Goal: Contribute content

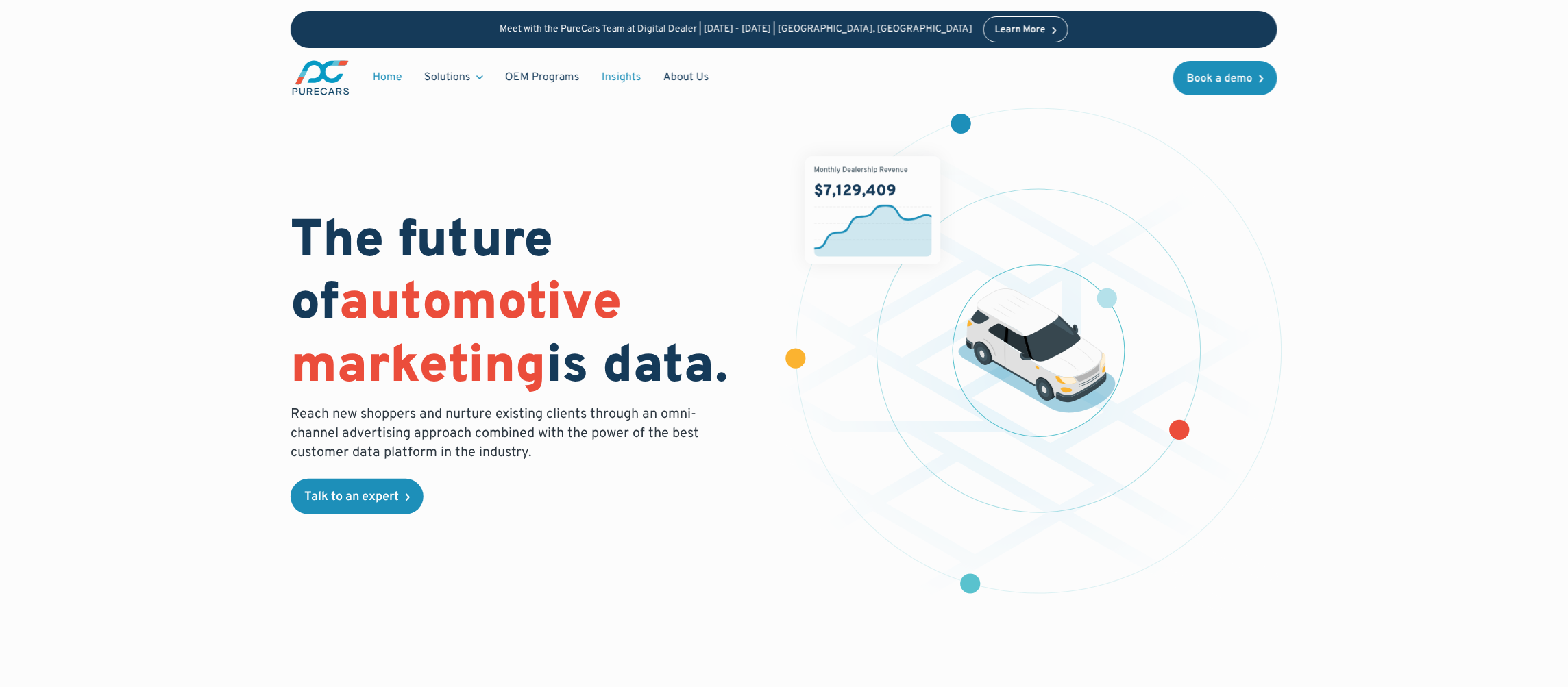
click at [622, 79] on link "Insights" at bounding box center [622, 78] width 62 height 26
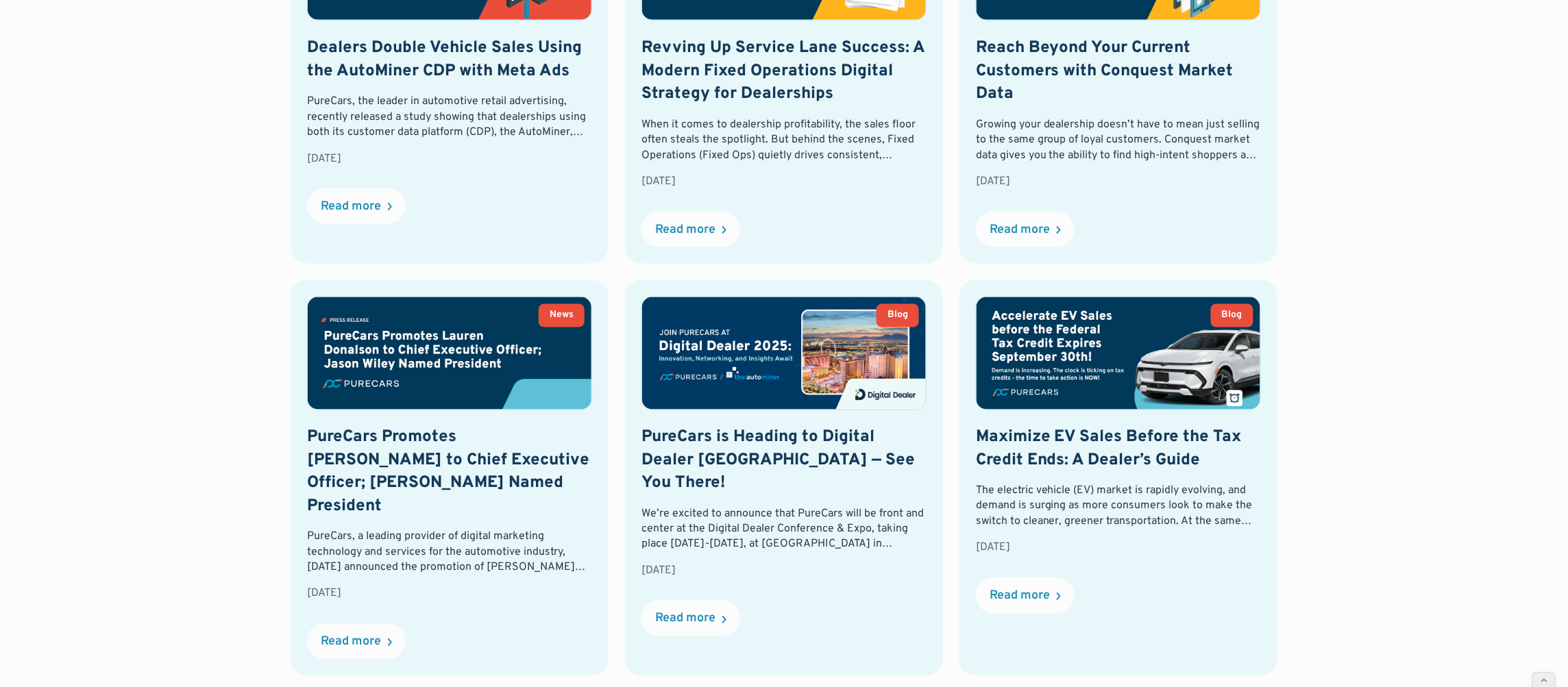
scroll to position [452, 0]
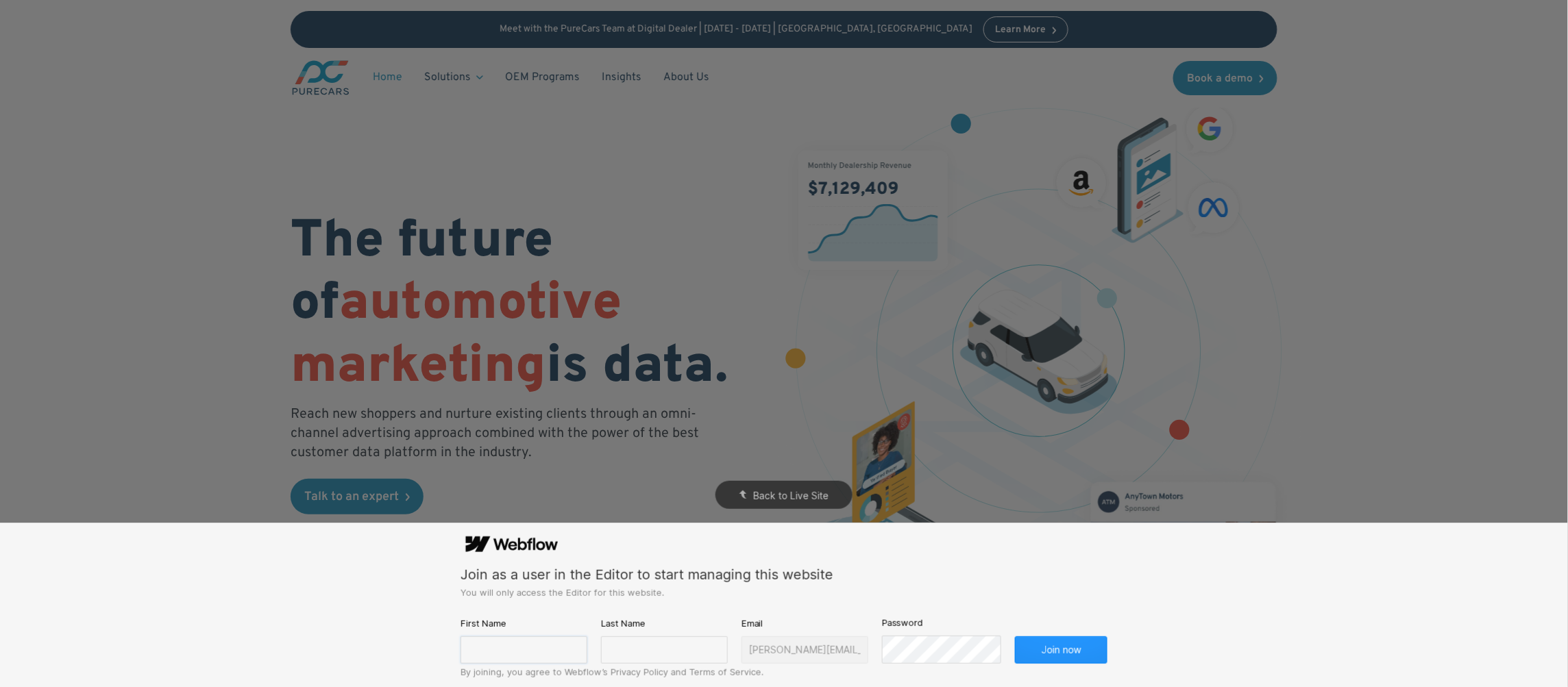
click at [543, 647] on input "text" at bounding box center [523, 650] width 126 height 27
type input "[PERSON_NAME]"
click at [658, 659] on input "text" at bounding box center [664, 650] width 126 height 27
type input "[PERSON_NAME]"
click at [1015, 637] on button "Join now" at bounding box center [1061, 650] width 92 height 27
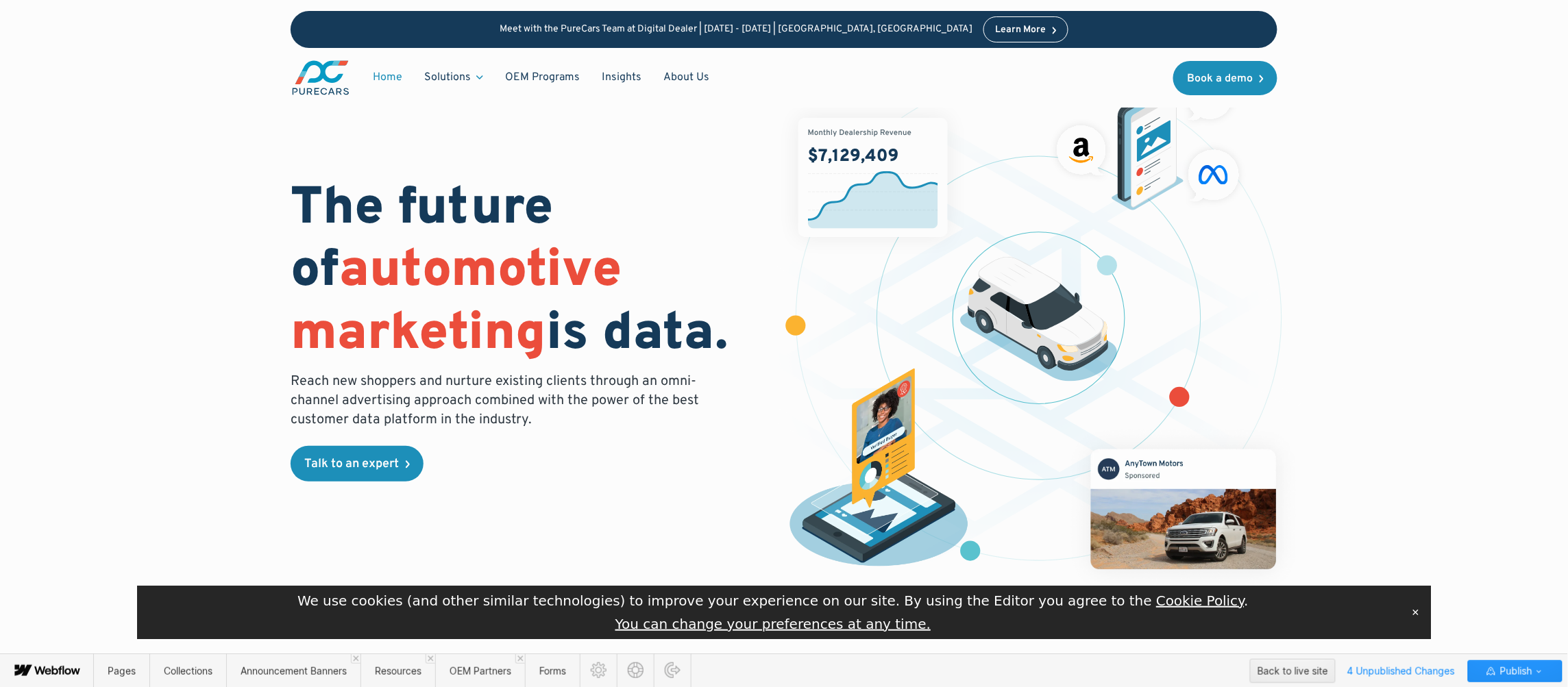
click at [1414, 609] on button "✕" at bounding box center [1415, 613] width 19 height 21
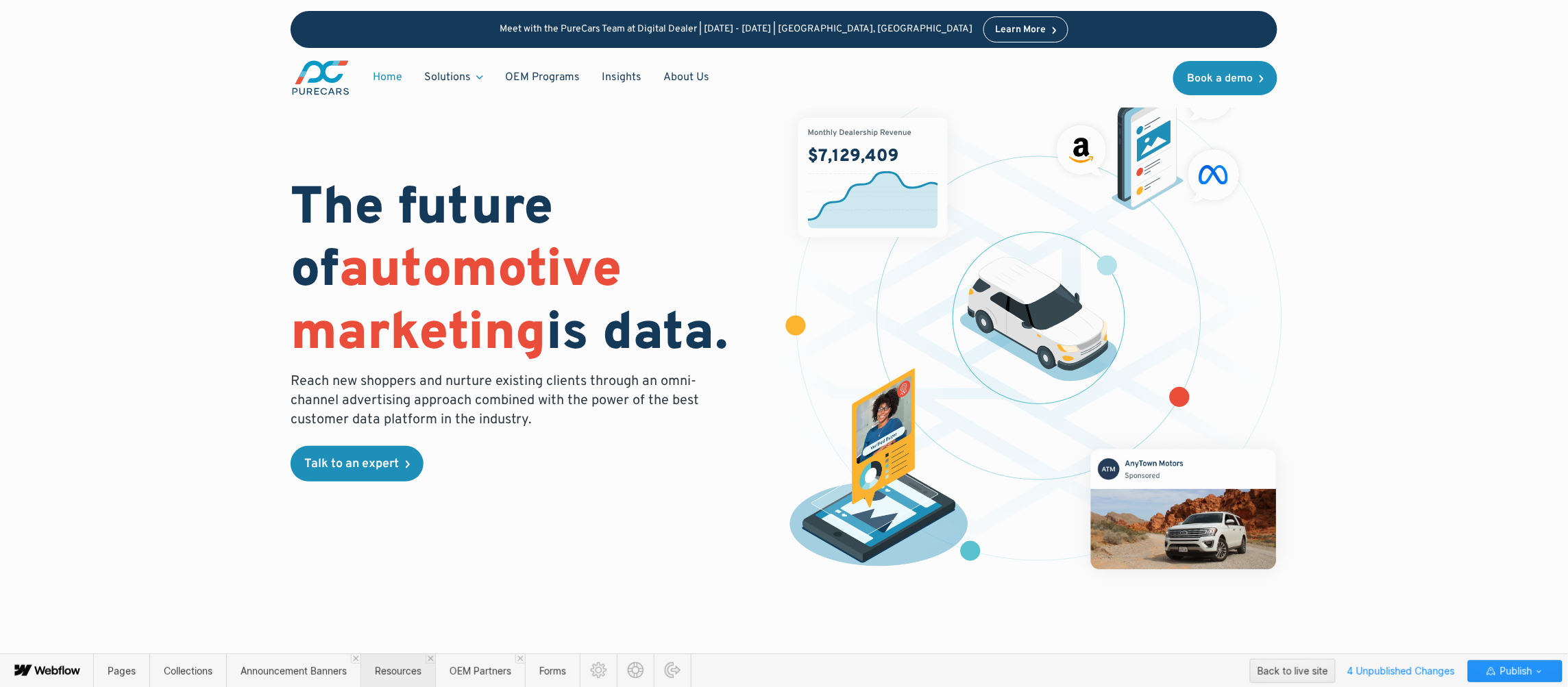
click at [394, 674] on span "Resources" at bounding box center [398, 671] width 47 height 12
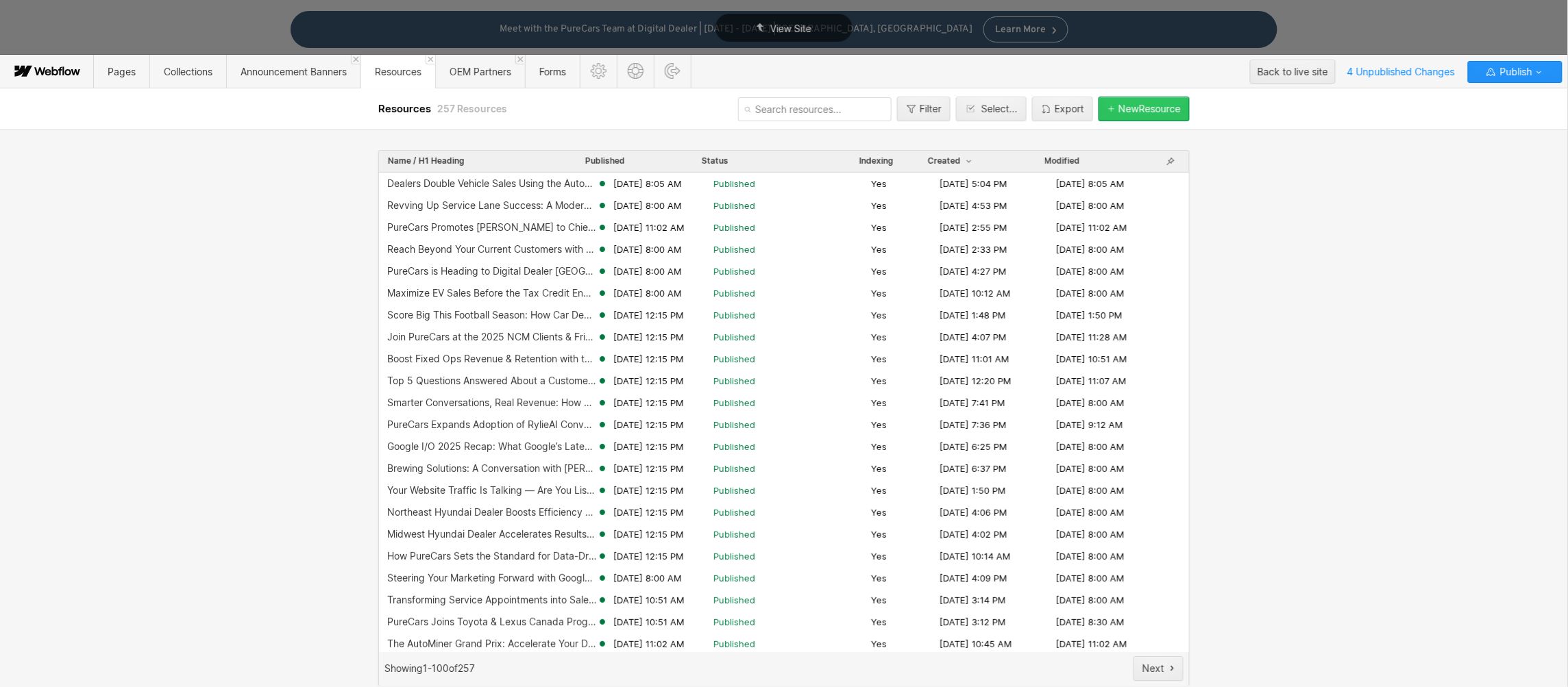
click at [1145, 107] on div "New Resource" at bounding box center [1149, 109] width 62 height 11
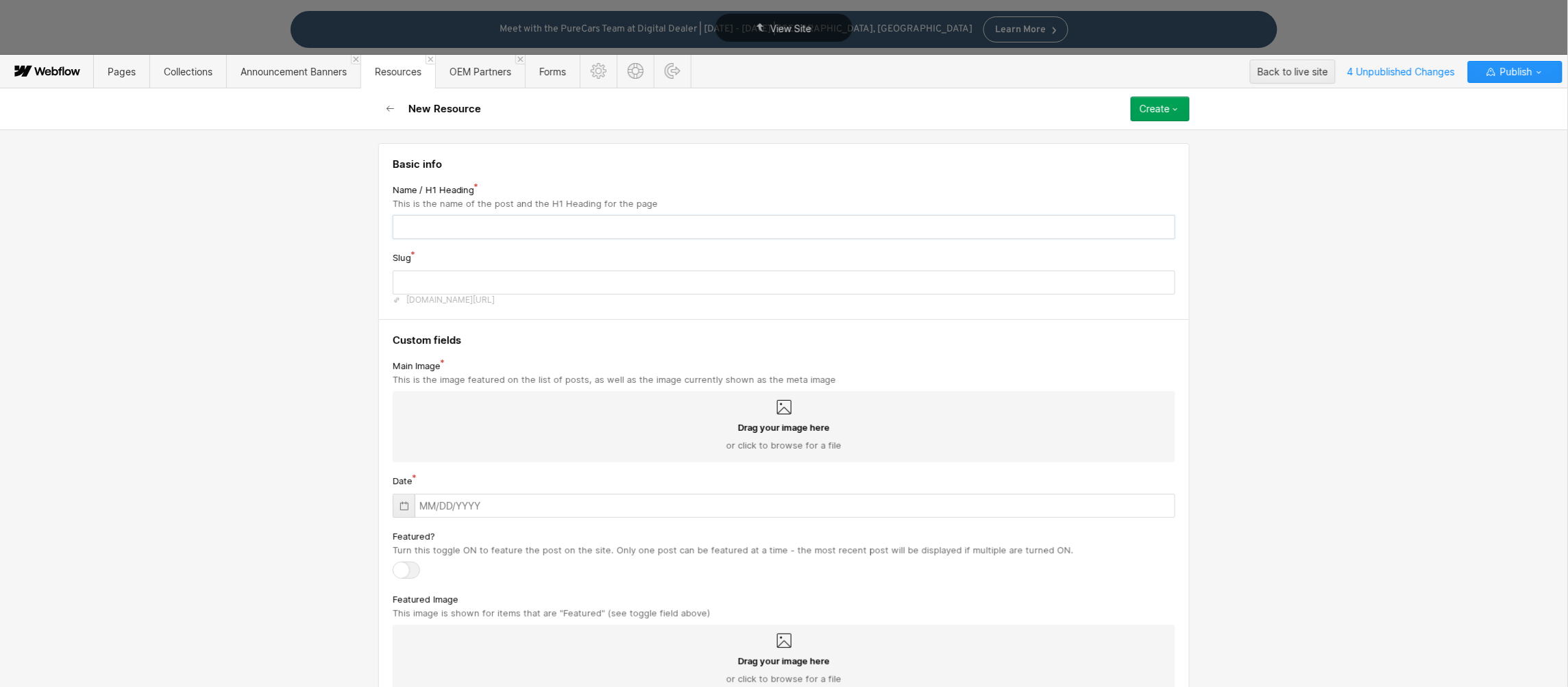
click at [430, 233] on input "text" at bounding box center [783, 226] width 782 height 24
paste input "Driving Service Traffic Through Hyper-Targeted Outreach: How the AutoMiner Help…"
type input "Driving Service Traffic Through Hyper-Targeted Outreach: How the AutoMiner Help…"
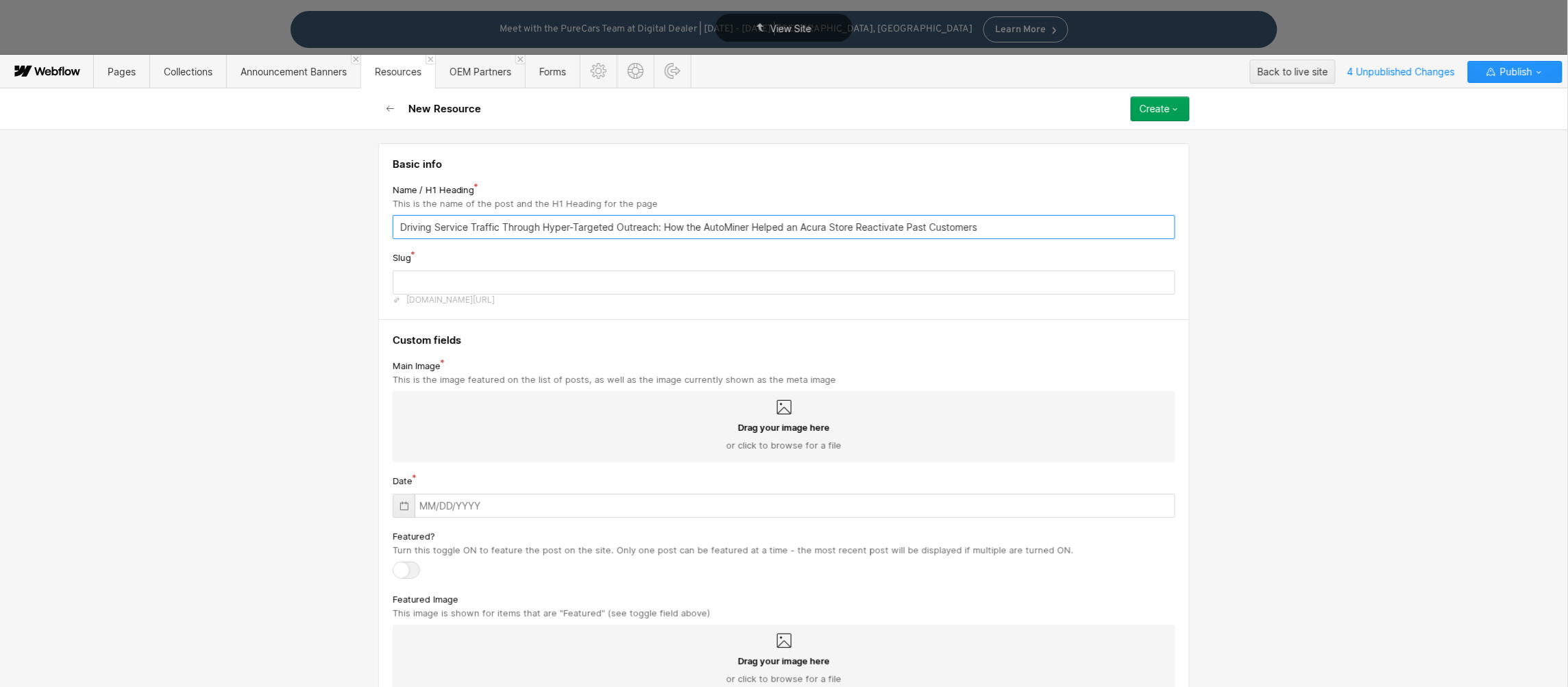
type input "driving-service-traffic-through-hyper-targeted-outreach-how-the-autominer-helpe…"
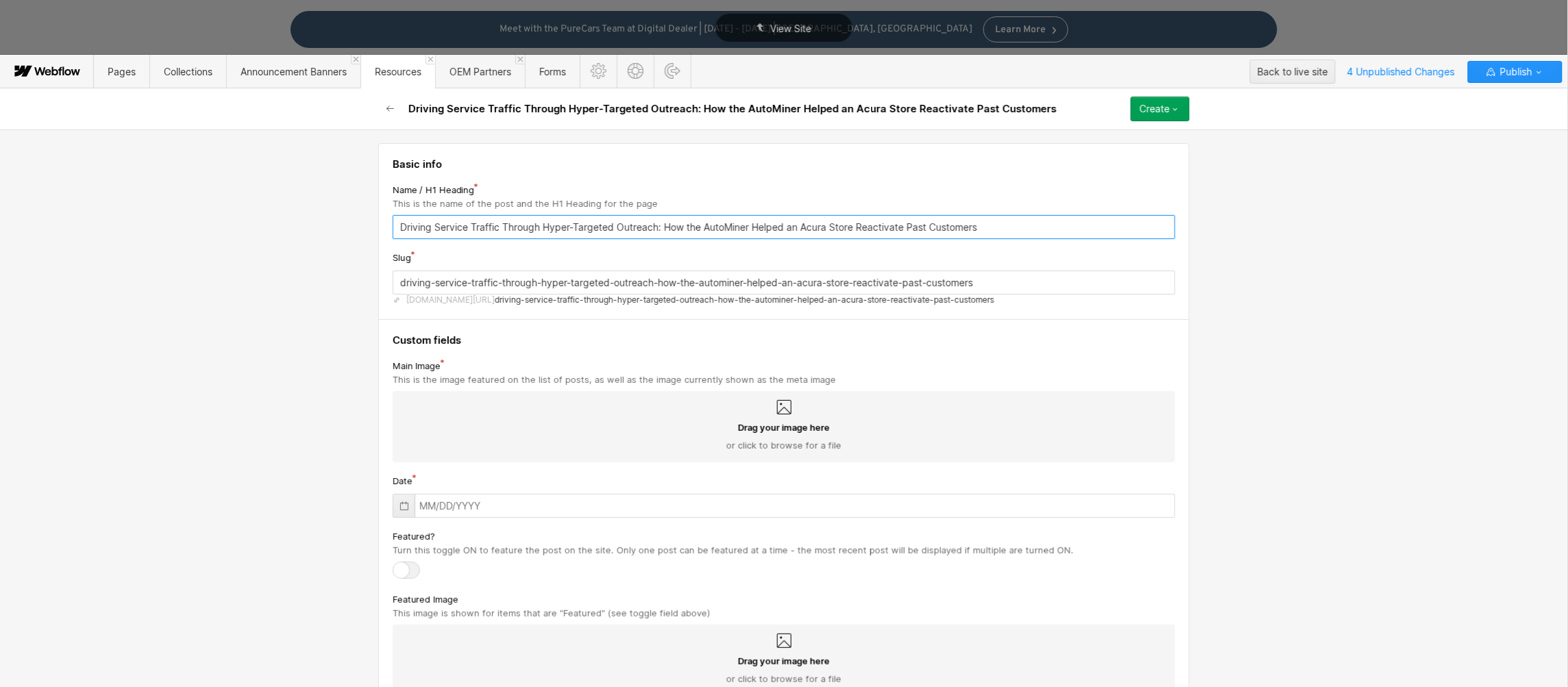
type input "Driving Service Traffic Through Hyper-Targeted Outreach: How the AutoMiner Help…"
click at [760, 418] on div "Drag your image here or click to browse for a file" at bounding box center [783, 427] width 782 height 71
click at [0, 0] on input "Drag your image here or click to browse for a file" at bounding box center [0, 0] width 0 height 0
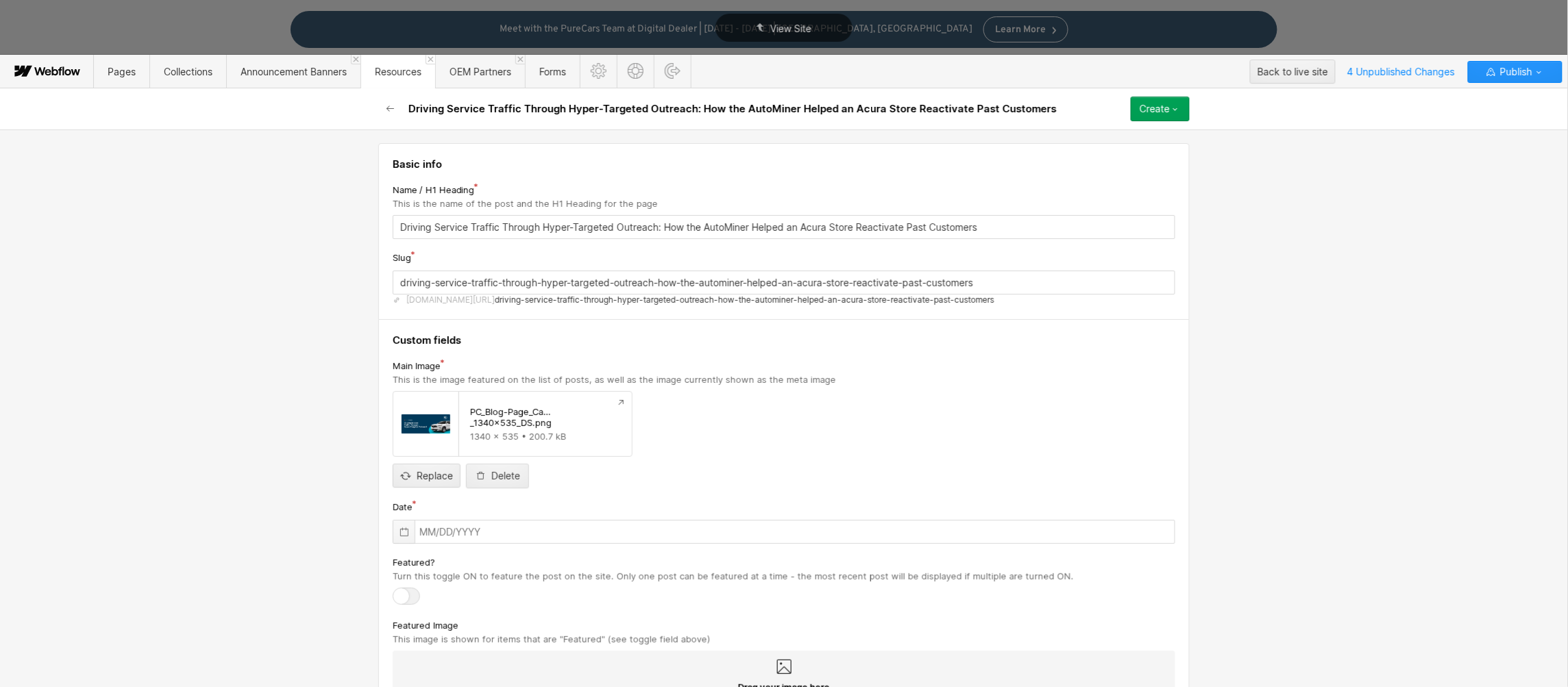
click at [402, 528] on icon at bounding box center [404, 533] width 11 height 11
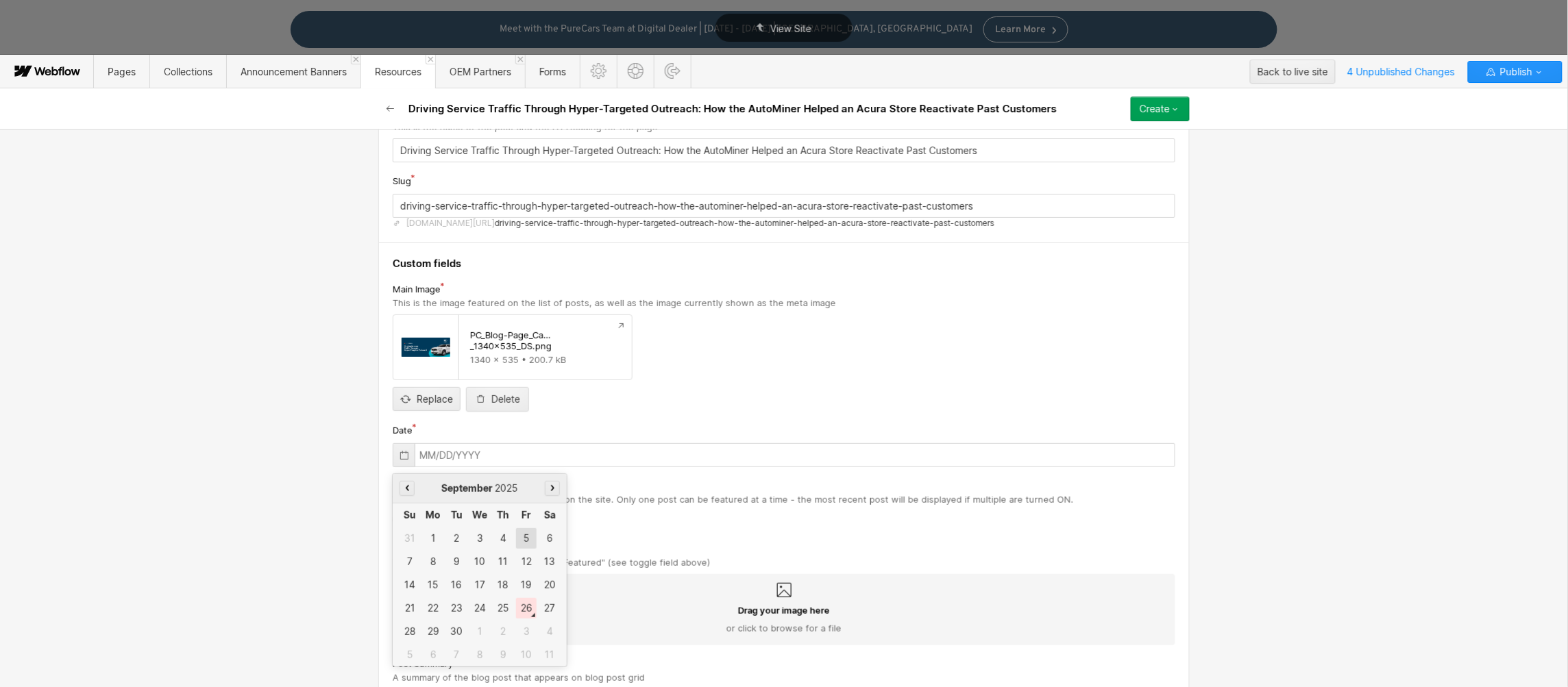
scroll to position [175, 0]
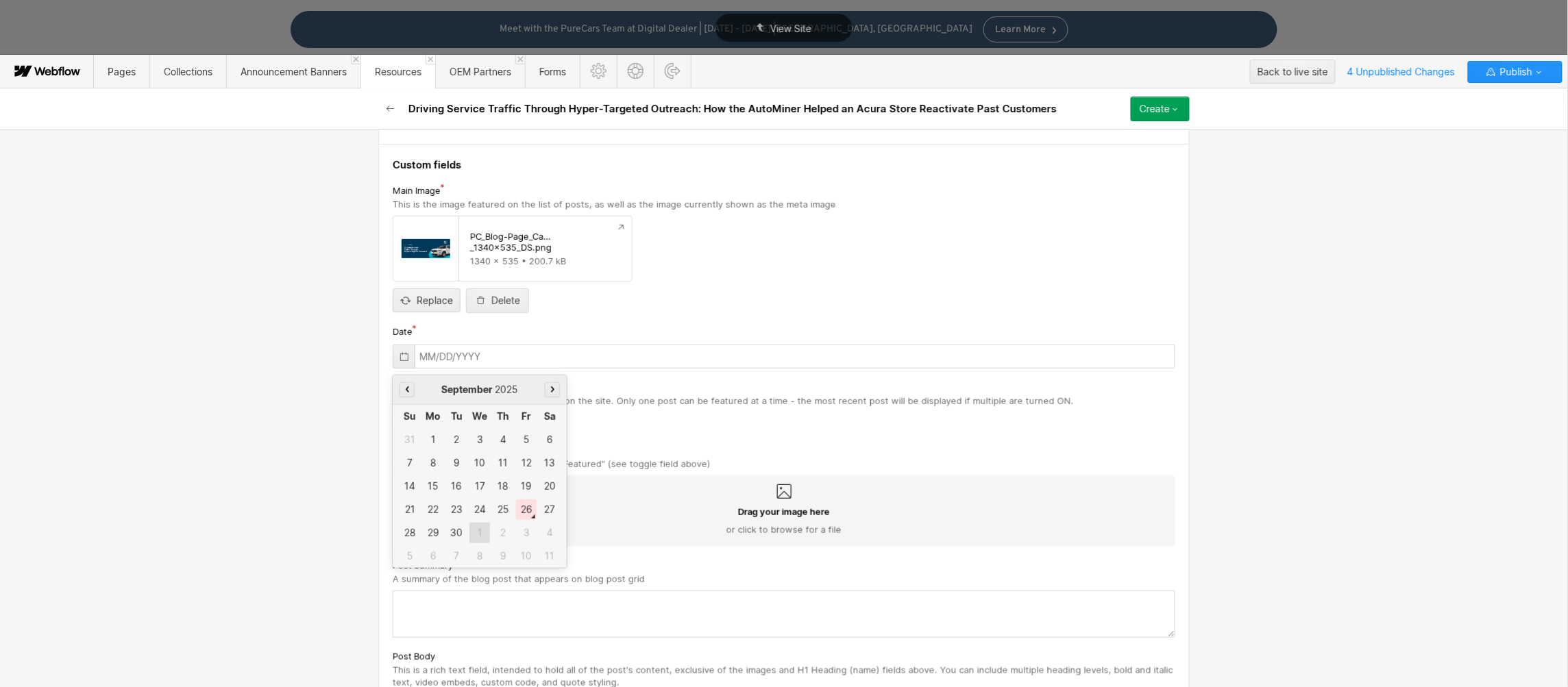
click at [475, 535] on div "1" at bounding box center [479, 533] width 21 height 21
type input "[DATE]"
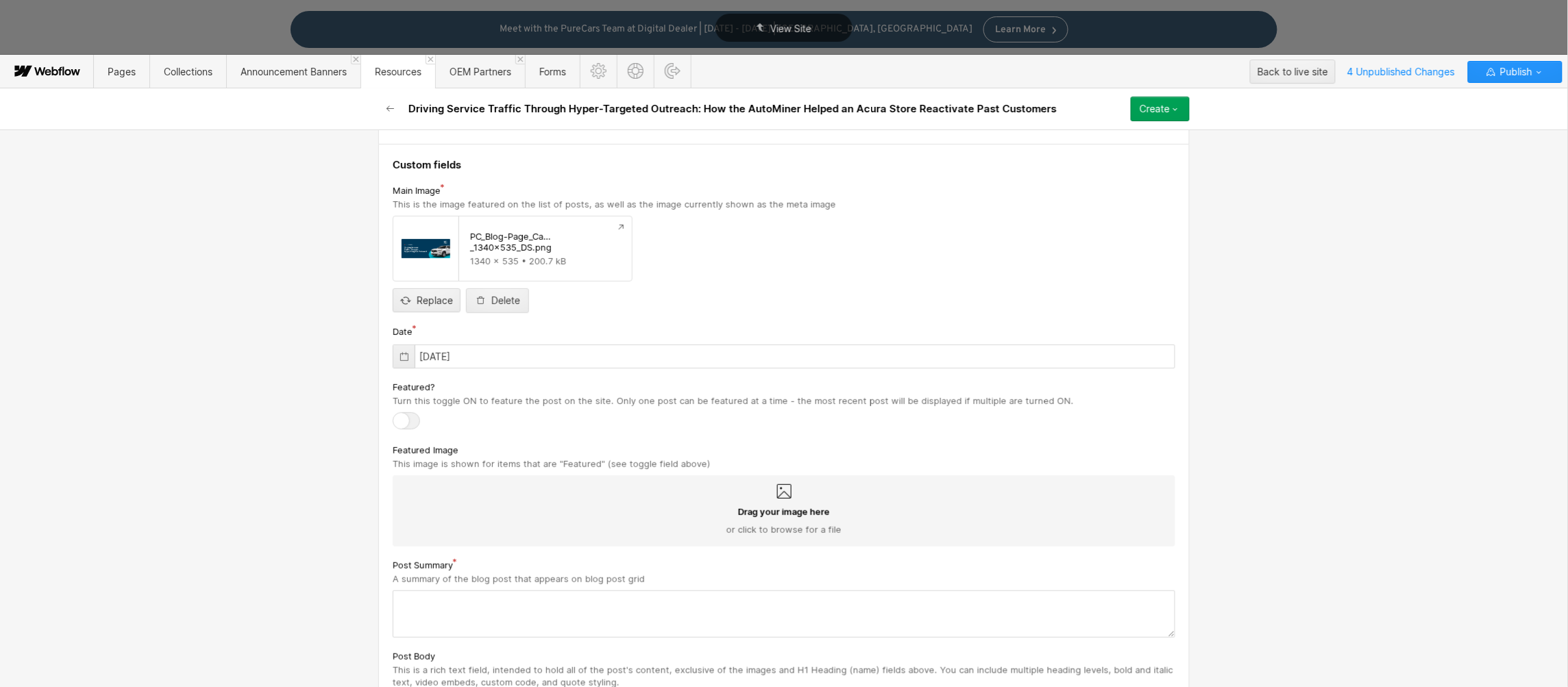
click at [404, 416] on div at bounding box center [406, 421] width 27 height 17
click at [0, 0] on input "checkbox" at bounding box center [0, 0] width 0 height 0
click at [777, 515] on span "Drag your image here" at bounding box center [784, 512] width 92 height 12
click at [0, 0] on input "Drag your image here or click to browse for a file" at bounding box center [0, 0] width 0 height 0
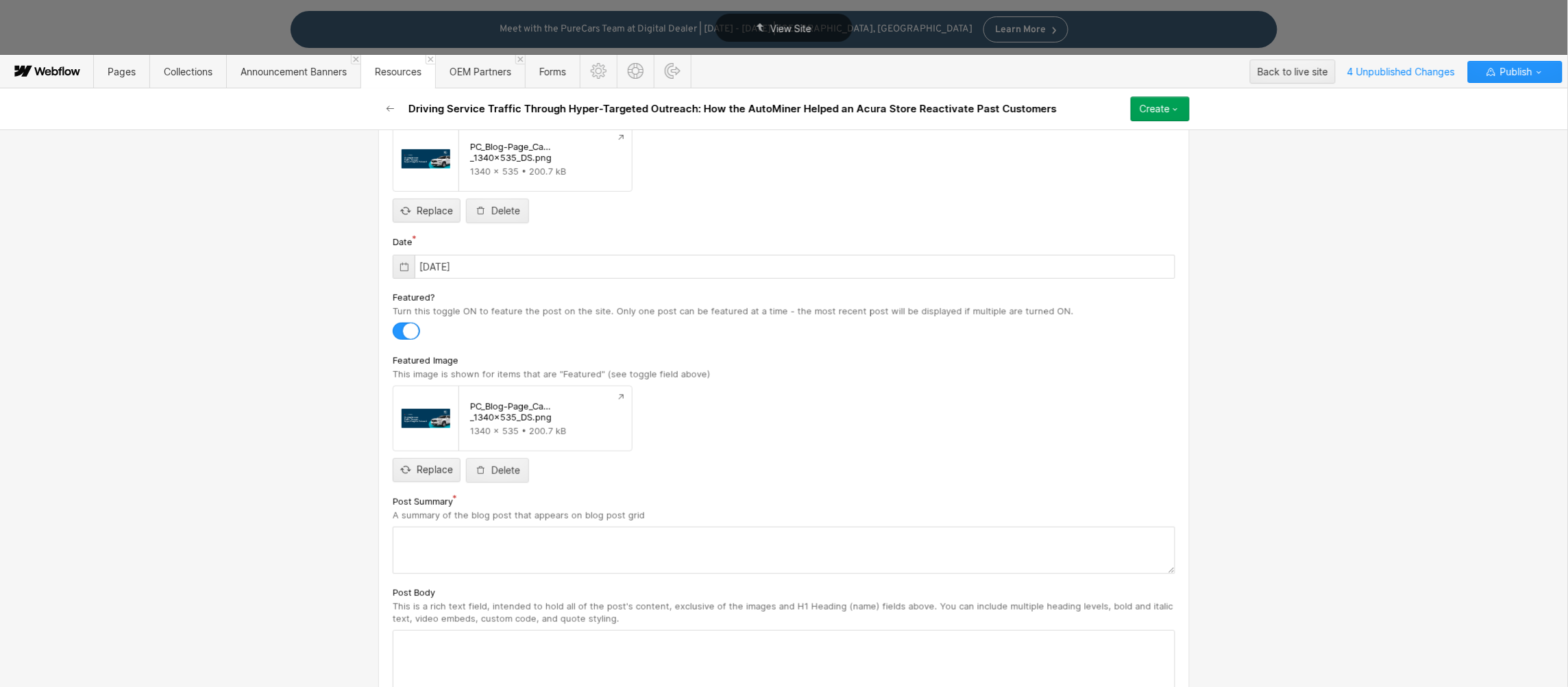
scroll to position [476, 0]
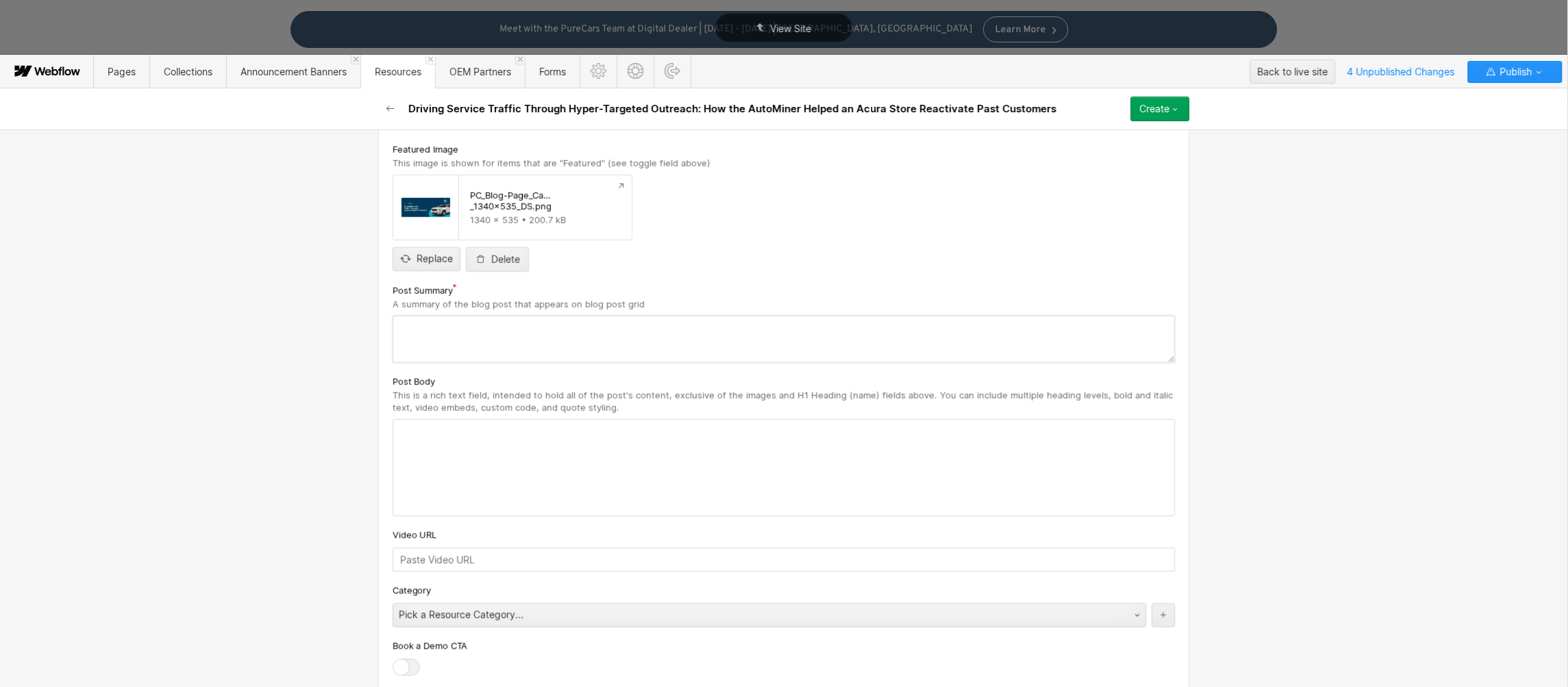
click at [450, 349] on textarea at bounding box center [783, 339] width 782 height 47
paste textarea "An Acura dealership near [US_STATE][GEOGRAPHIC_DATA] was facing limited invento…"
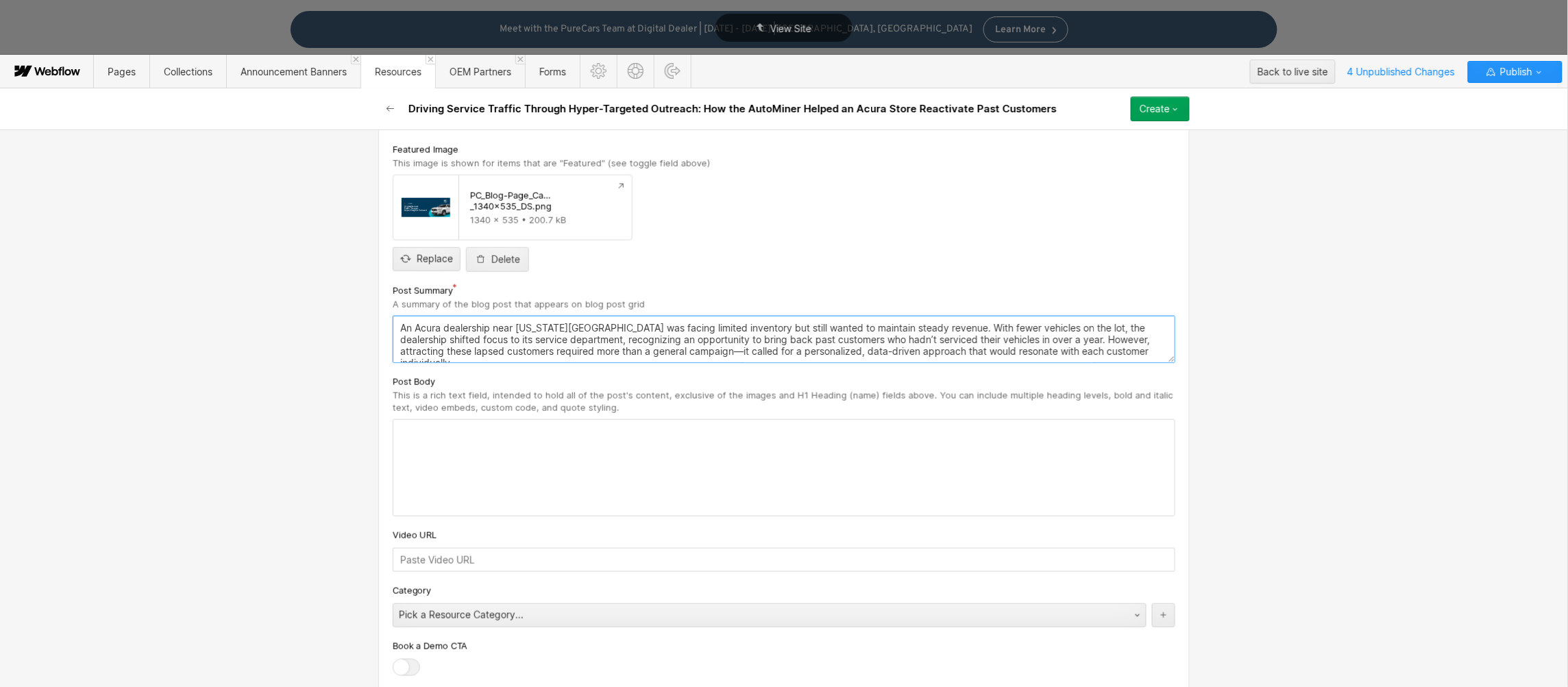
scroll to position [17, 0]
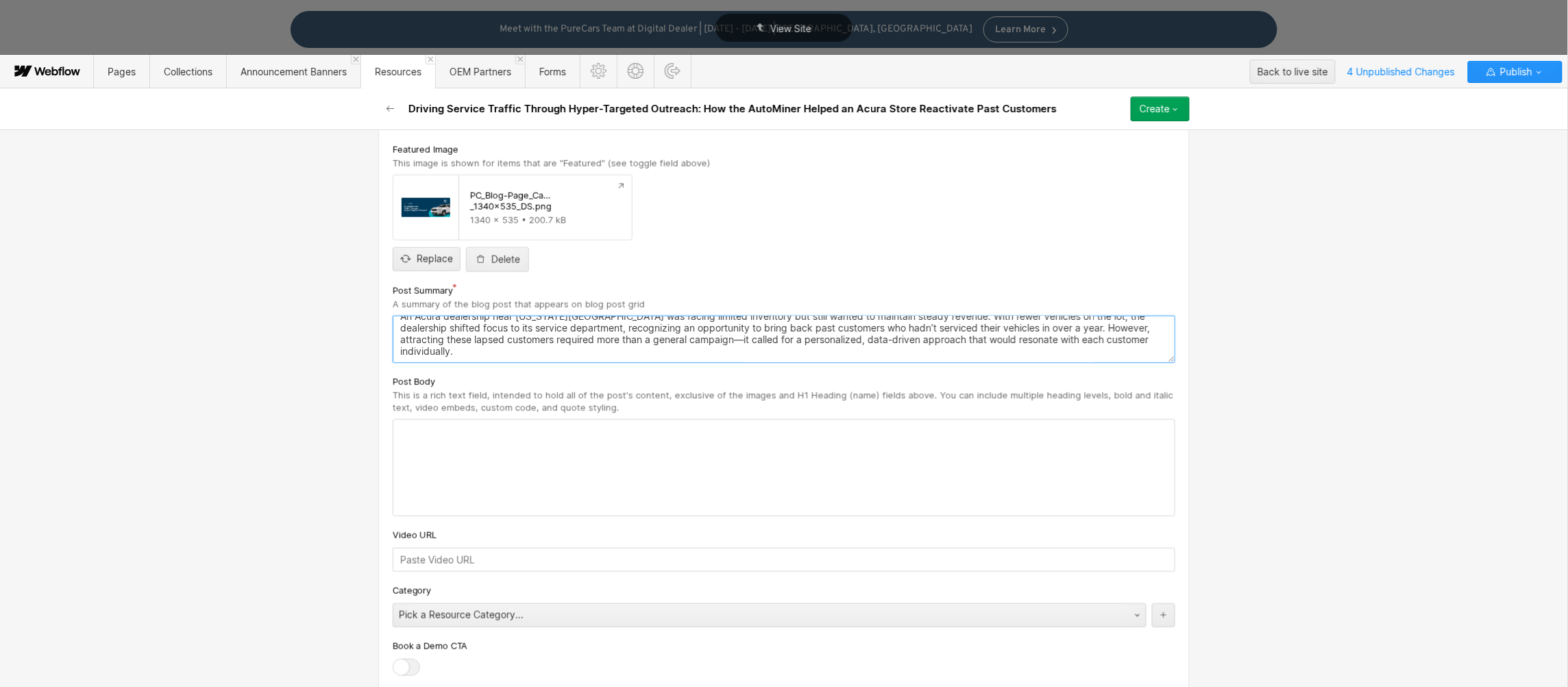
type textarea "An Acura dealership near [US_STATE][GEOGRAPHIC_DATA] was facing limited invento…"
click at [427, 446] on div at bounding box center [783, 468] width 781 height 96
click at [423, 442] on div "‍" at bounding box center [783, 468] width 781 height 96
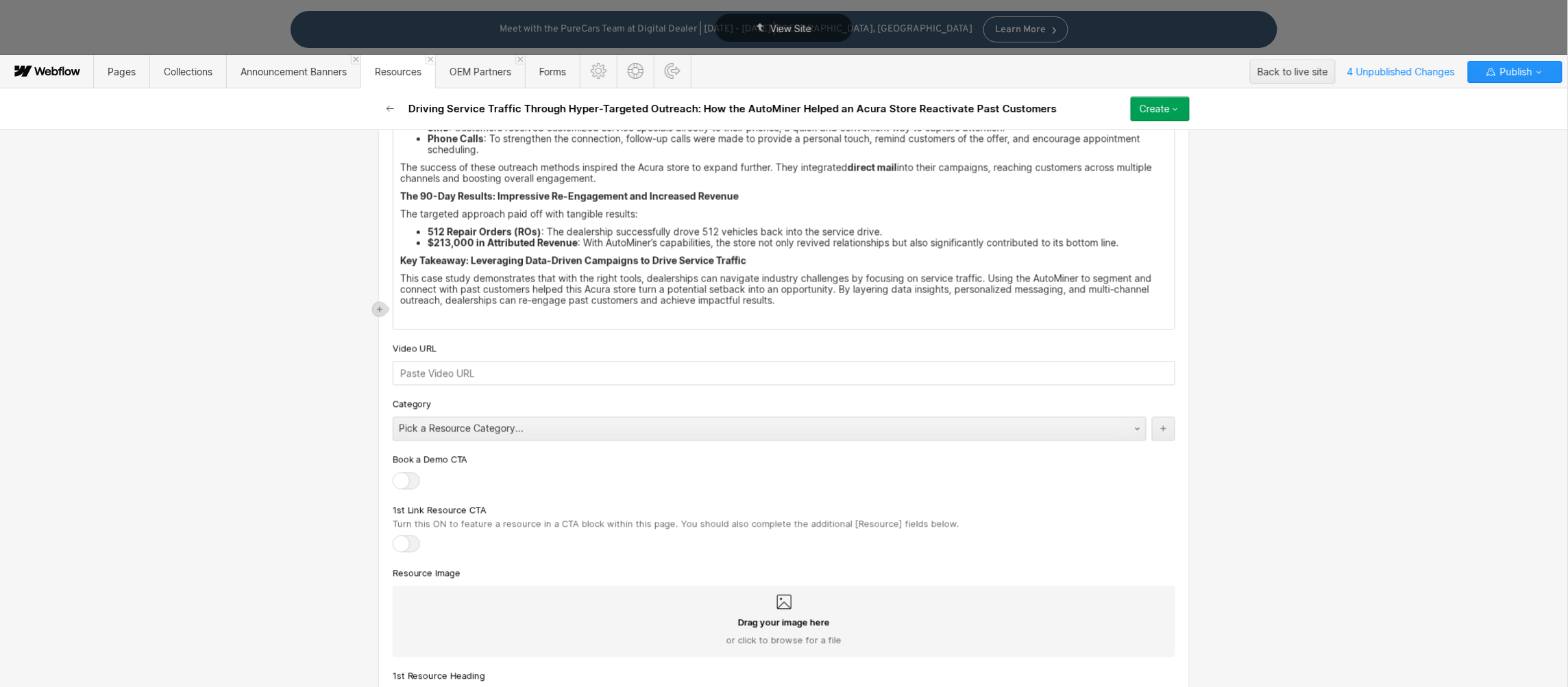
scroll to position [1022, 0]
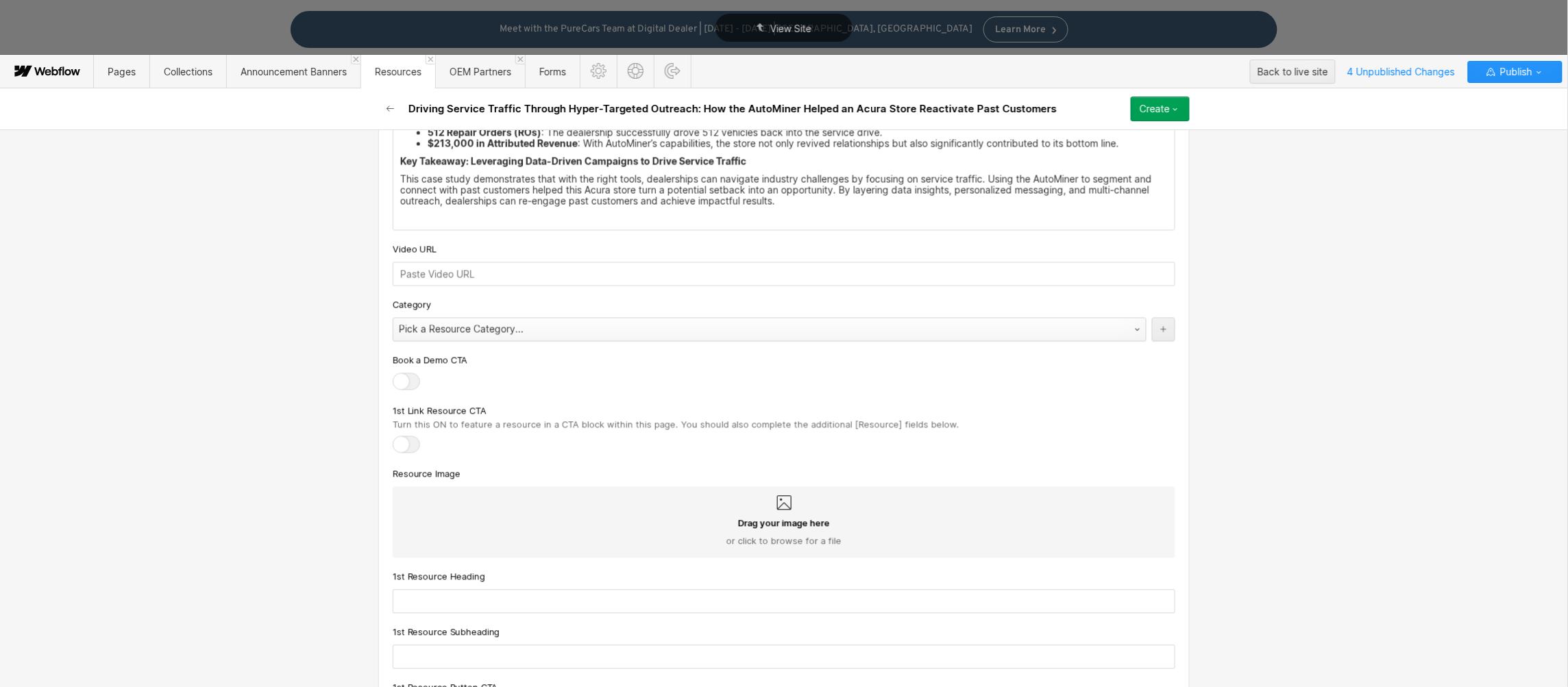
click at [461, 321] on div "Pick a Resource Category..." at bounding box center [755, 330] width 725 height 22
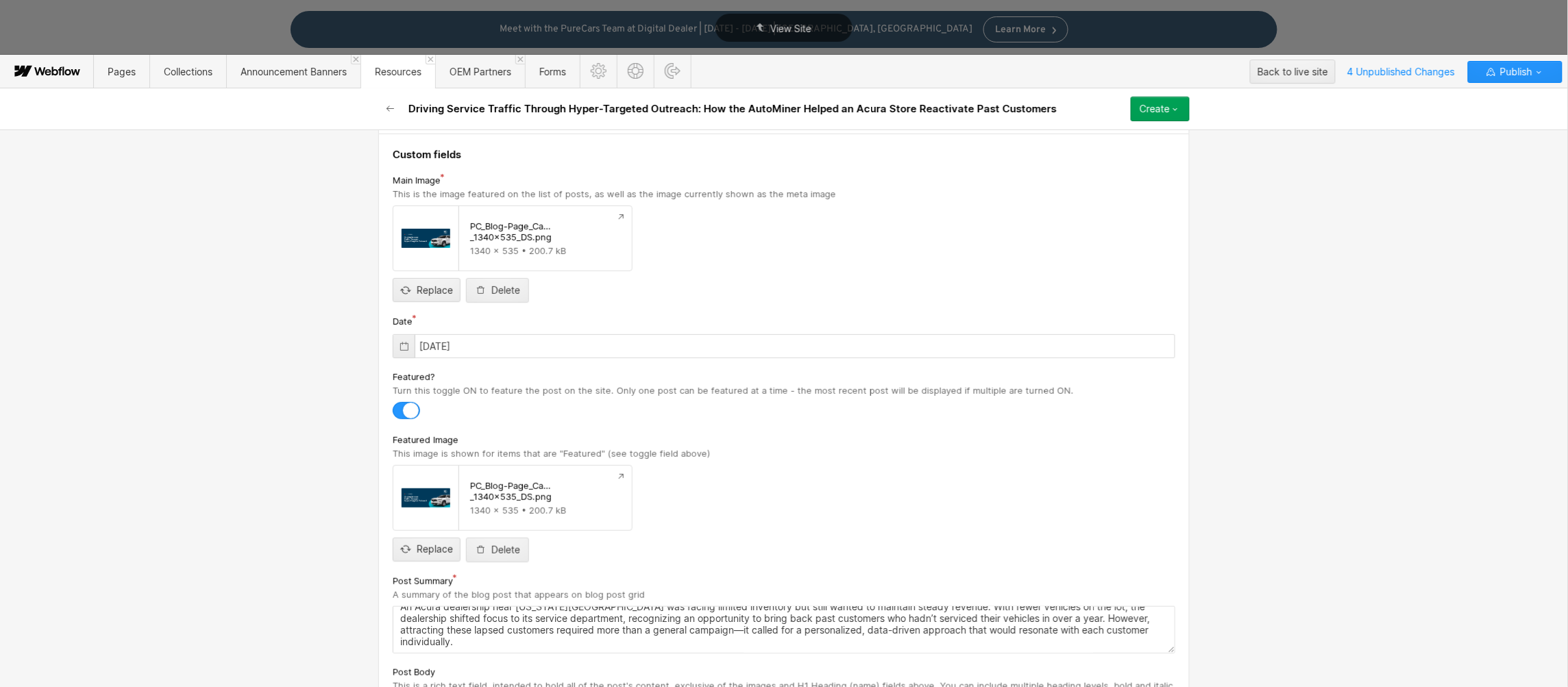
scroll to position [0, 0]
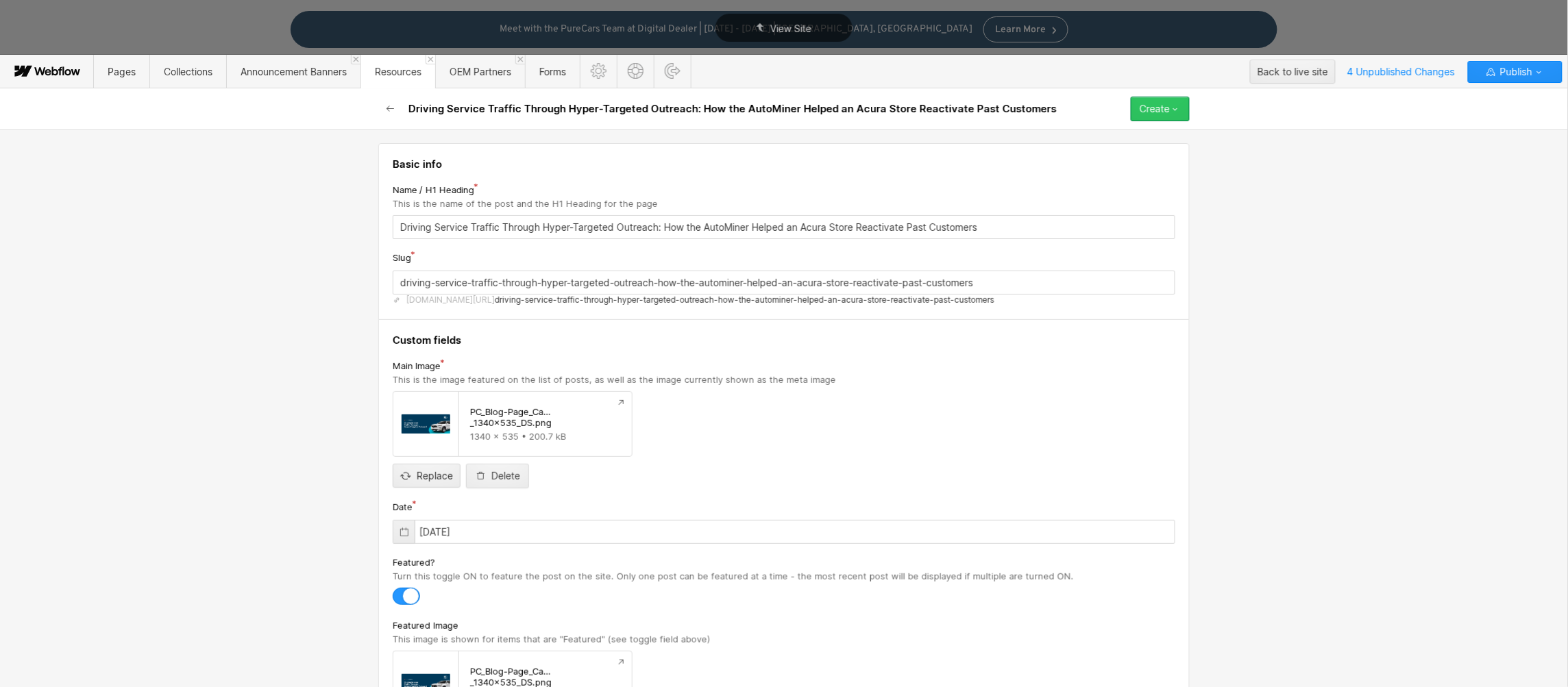
click at [1182, 108] on button "Create" at bounding box center [1160, 109] width 59 height 25
click at [1116, 138] on div "Save draft" at bounding box center [1121, 136] width 136 height 19
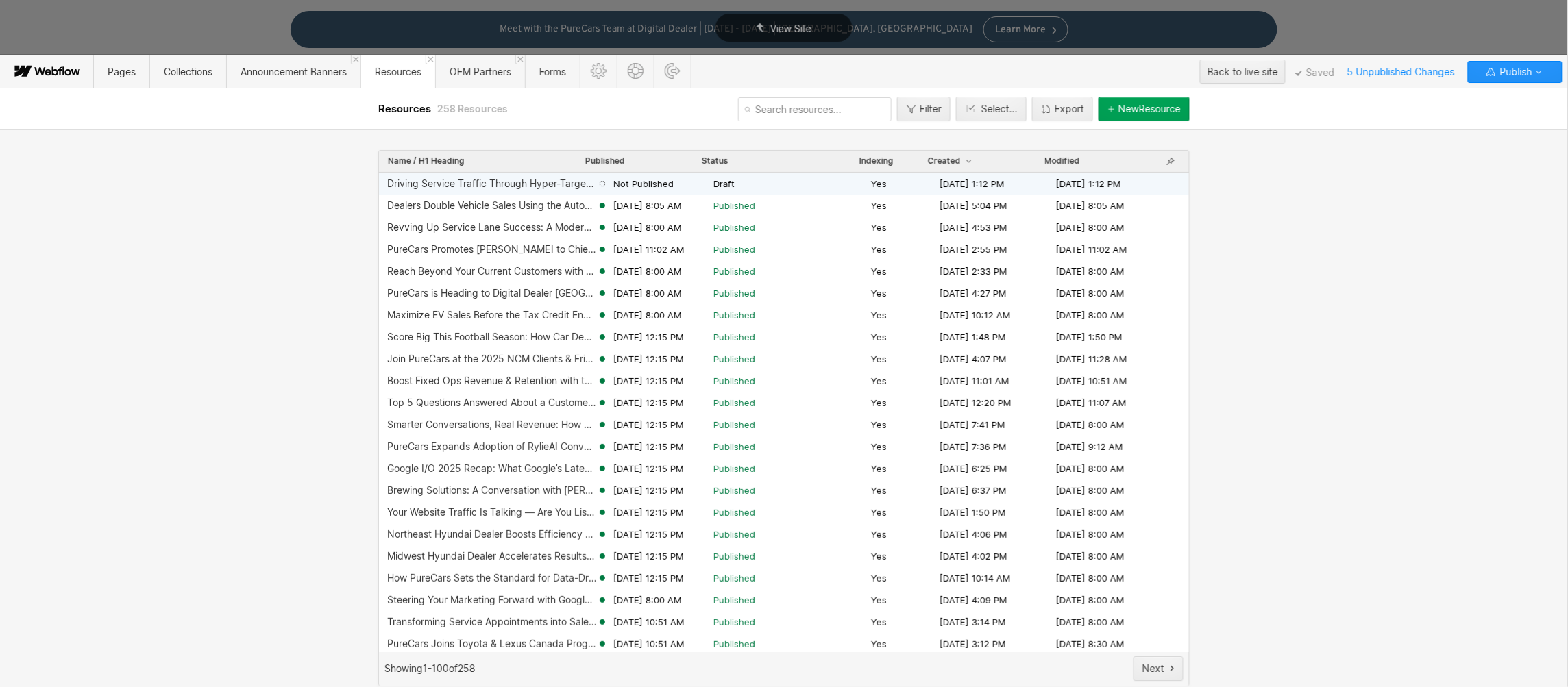
click at [689, 182] on div "Not Published" at bounding box center [655, 184] width 116 height 12
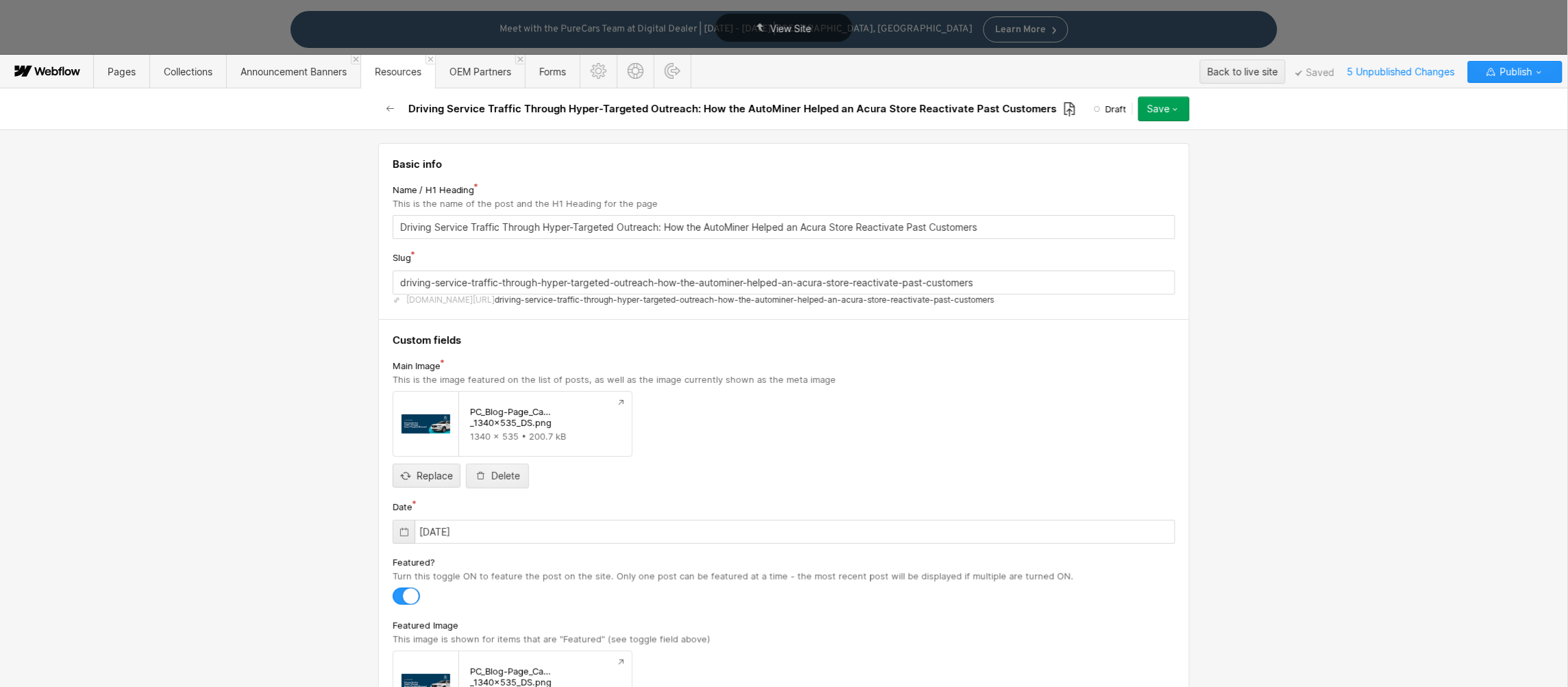
click at [1063, 111] on icon at bounding box center [1069, 109] width 12 height 16
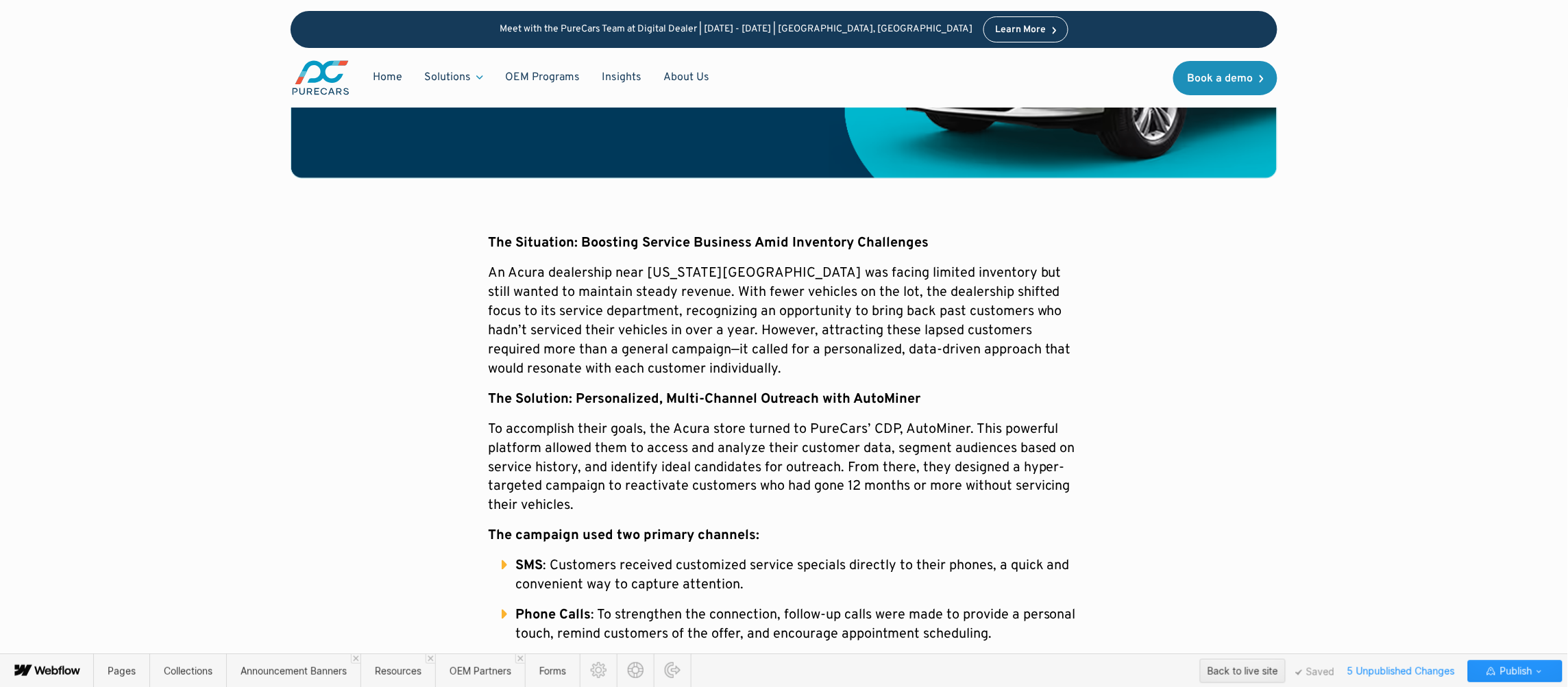
scroll to position [589, 0]
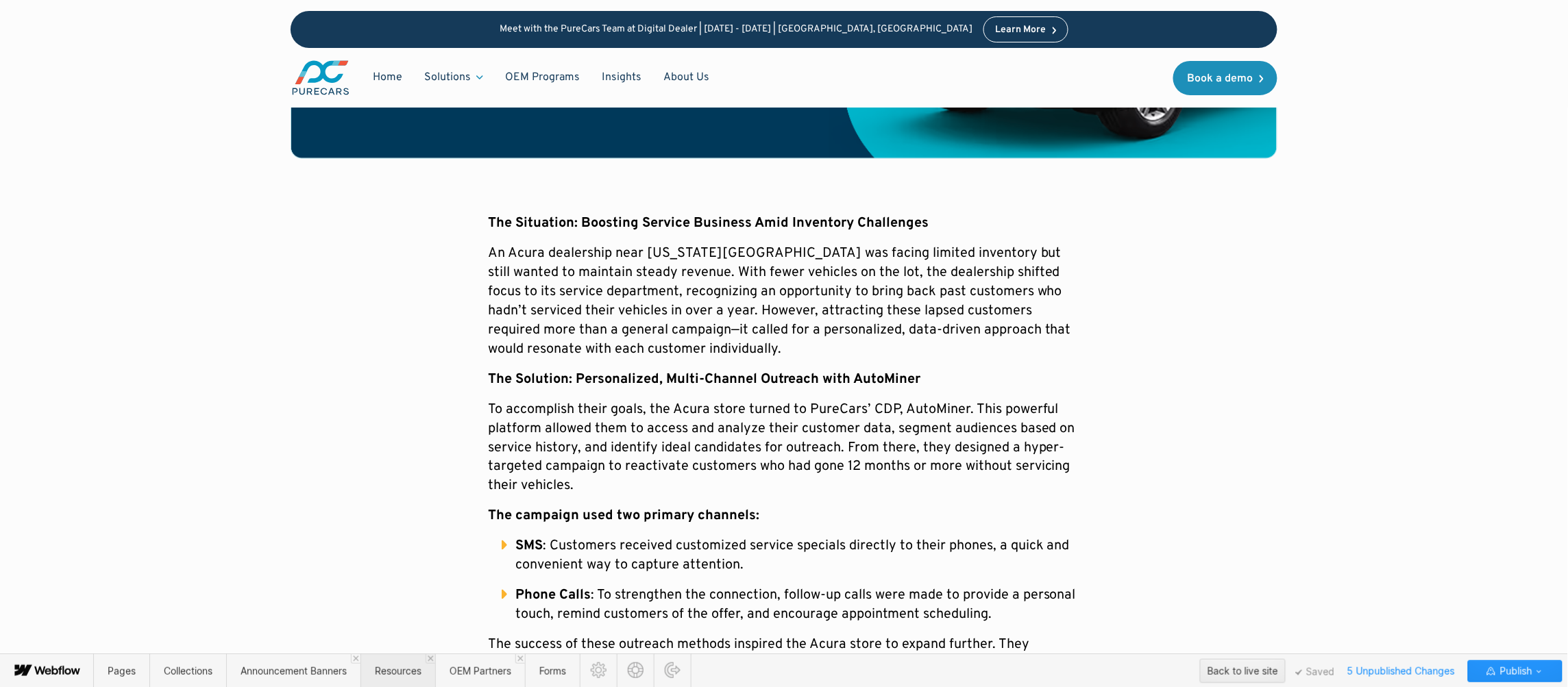
click at [398, 674] on span "Resources" at bounding box center [398, 671] width 47 height 12
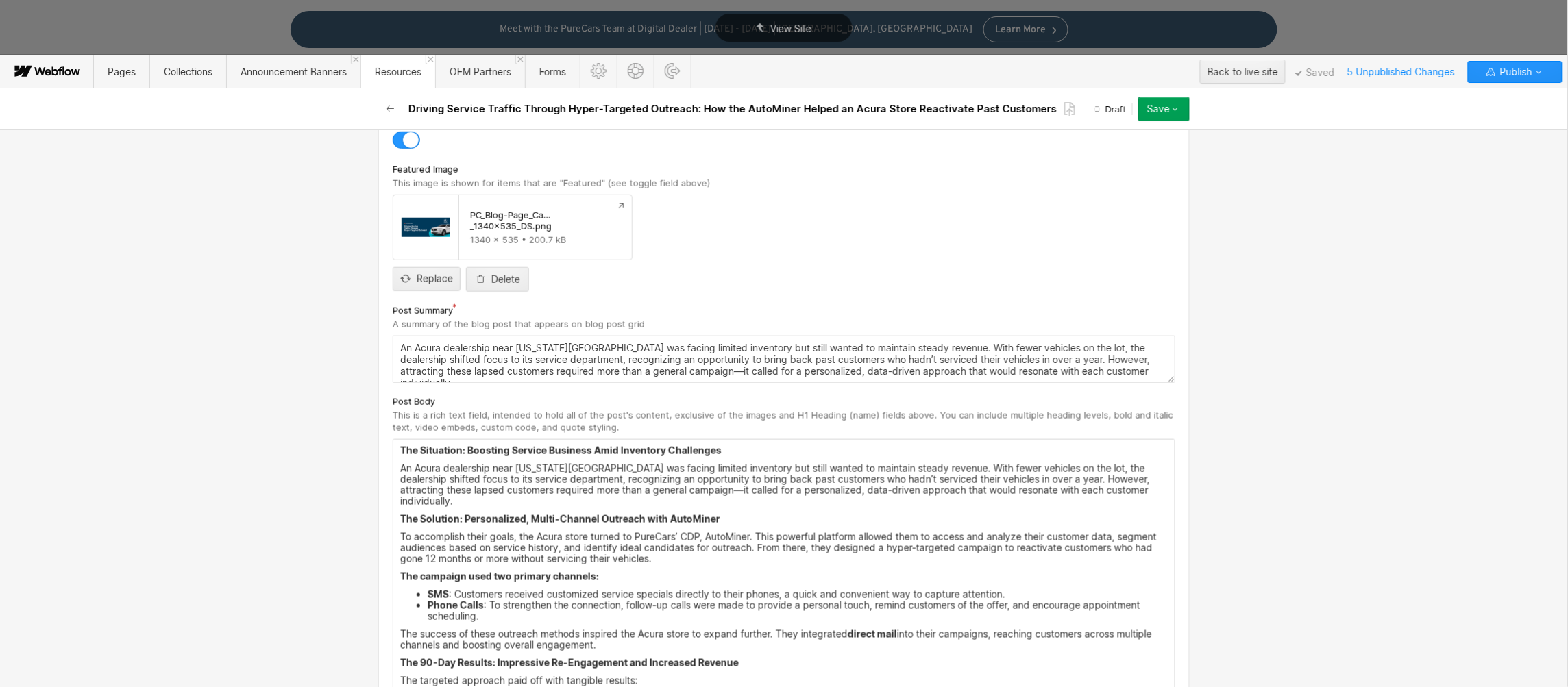
scroll to position [481, 0]
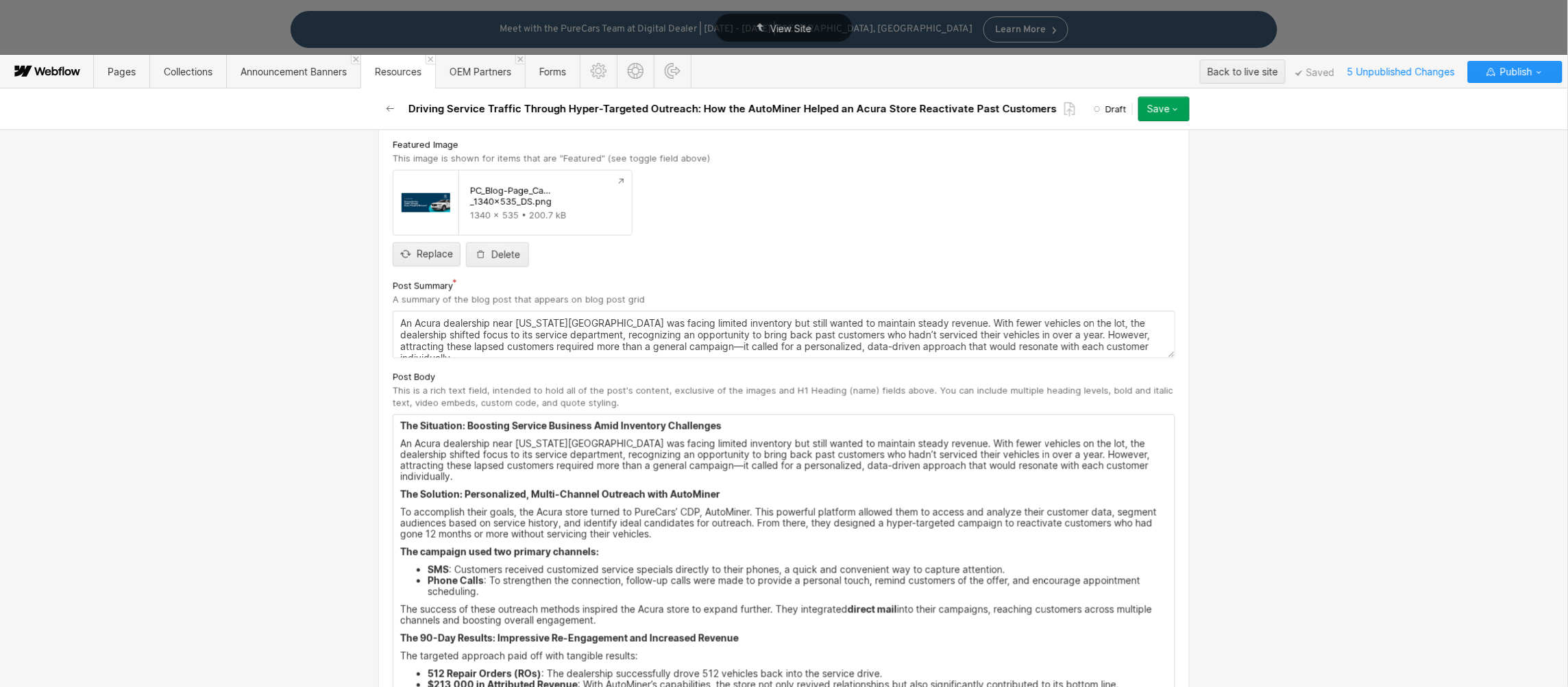
drag, startPoint x: 734, startPoint y: 413, endPoint x: 732, endPoint y: 430, distance: 17.1
click at [734, 414] on div "Post Body This is a rich text field, intended to hold all of the post's content…" at bounding box center [783, 571] width 782 height 403
click at [732, 431] on p "The Situation: Boosting Service Business Amid Inventory Challenges" at bounding box center [784, 426] width 768 height 11
drag, startPoint x: 738, startPoint y: 430, endPoint x: 399, endPoint y: 433, distance: 339.0
click at [393, 426] on div "The Situation: Boosting Service Business Amid Inventory Challenges An Acura dea…" at bounding box center [783, 592] width 781 height 356
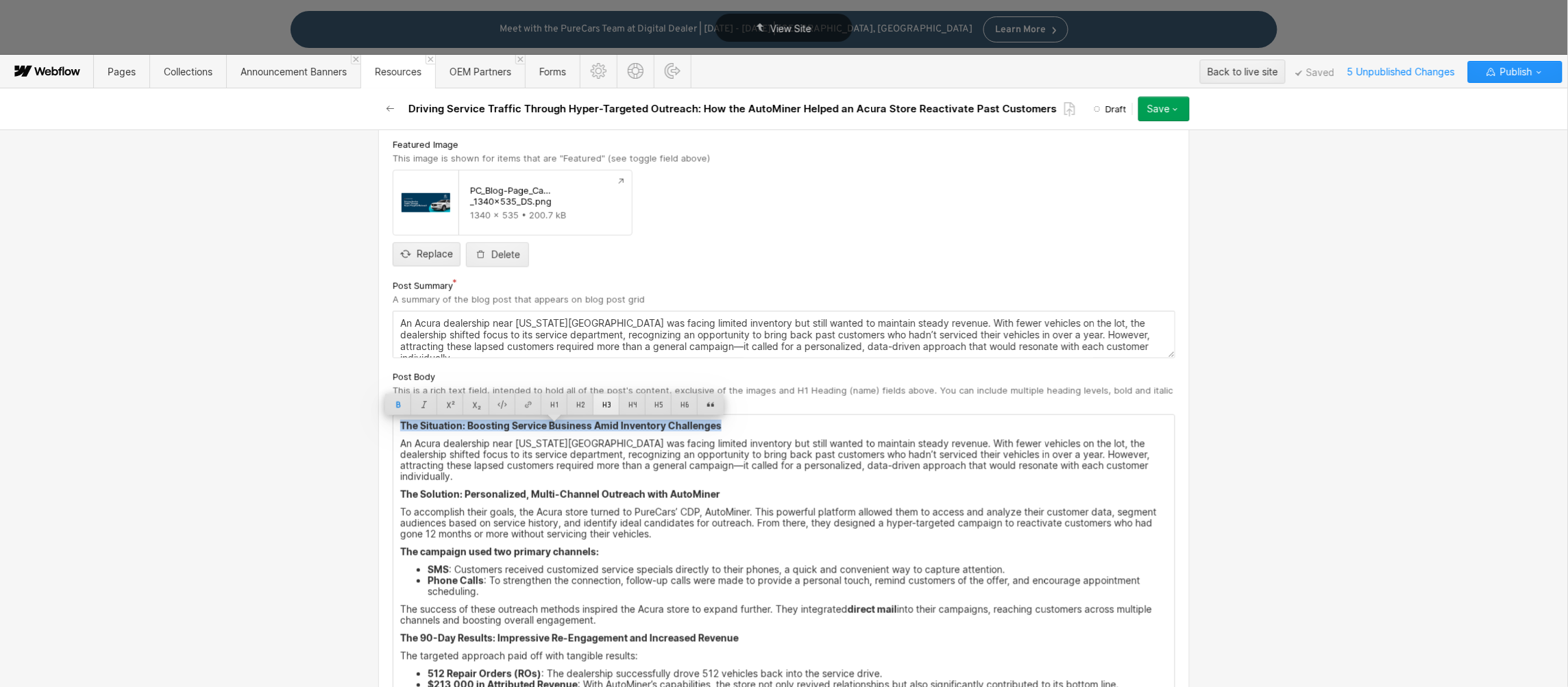
click at [606, 407] on div at bounding box center [606, 404] width 26 height 21
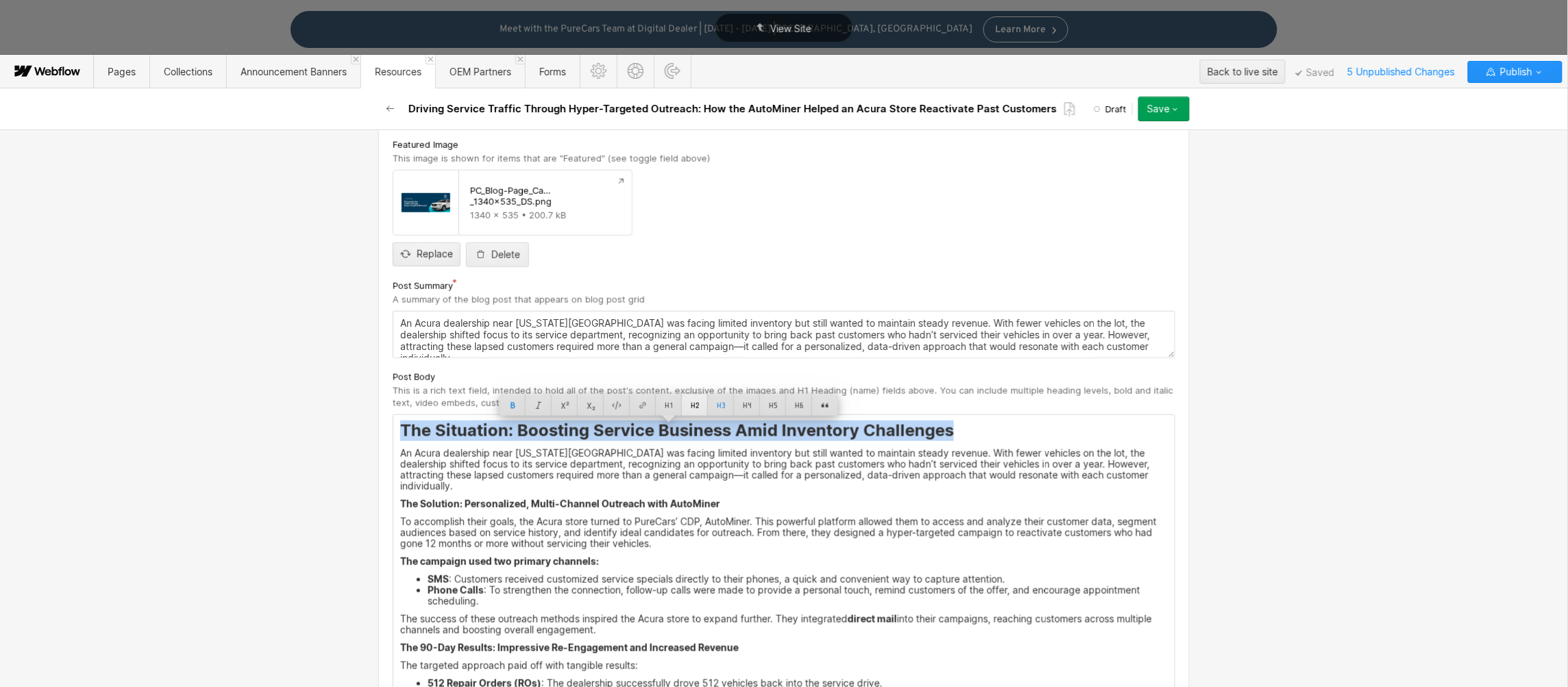
click at [686, 407] on div at bounding box center [695, 405] width 26 height 21
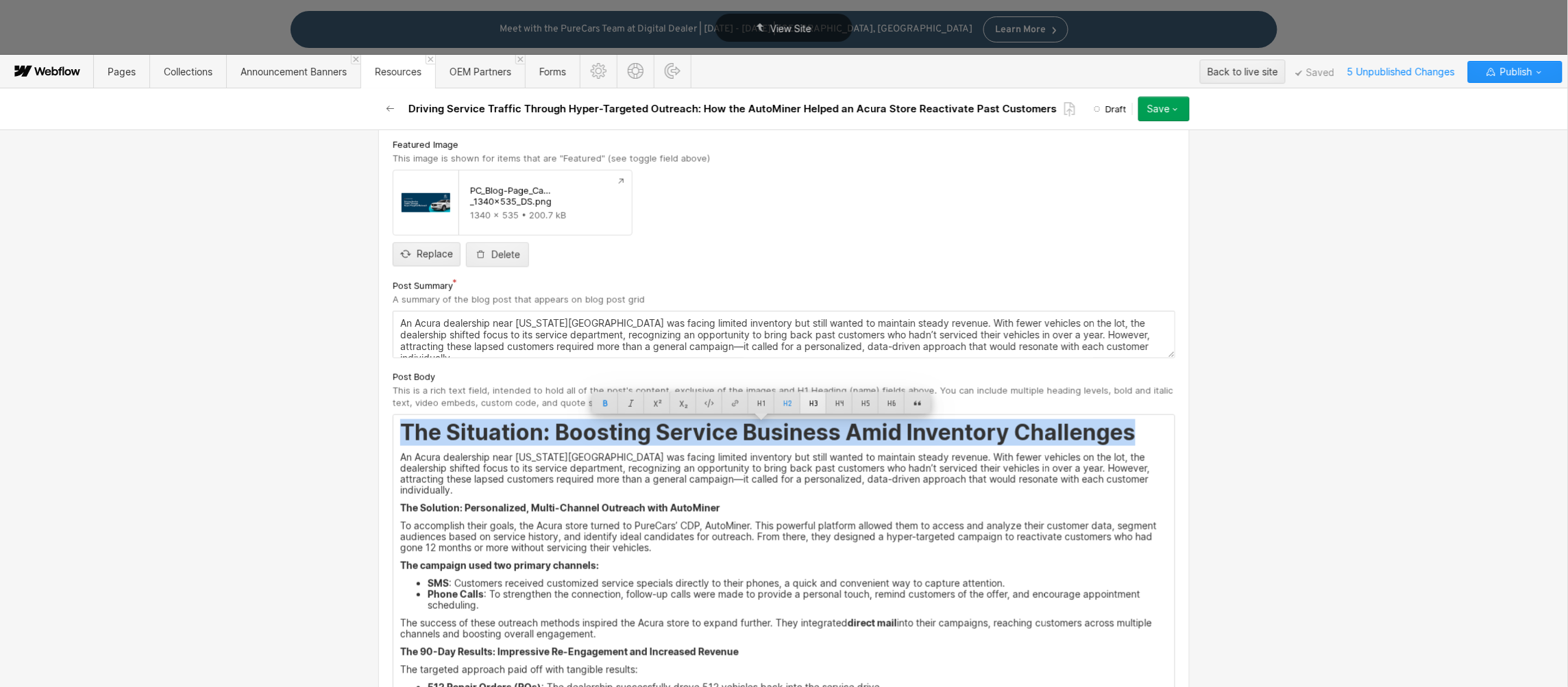
click at [810, 399] on div at bounding box center [813, 402] width 26 height 21
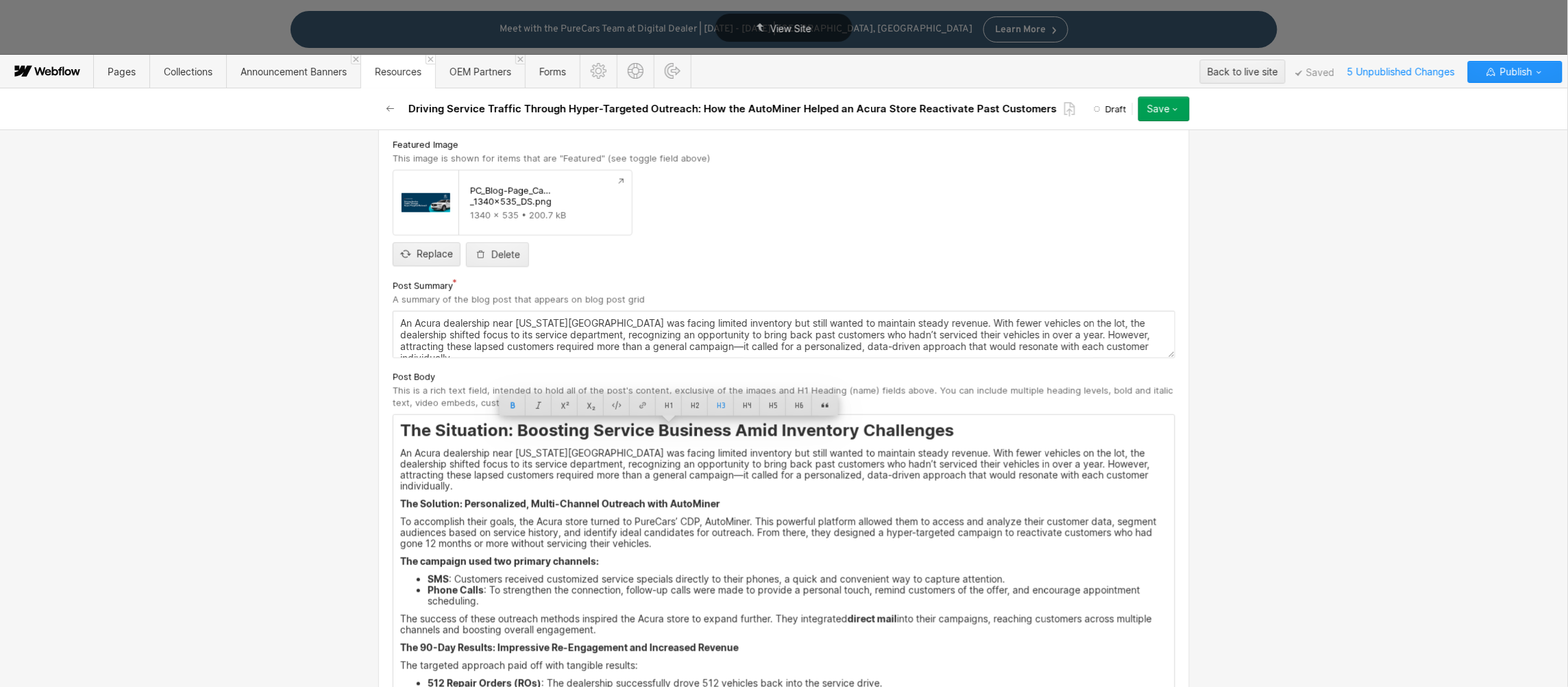
click at [730, 502] on div "The Situation: Boosting Service Business Amid Inventory Challenges An Acura dea…" at bounding box center [783, 598] width 781 height 366
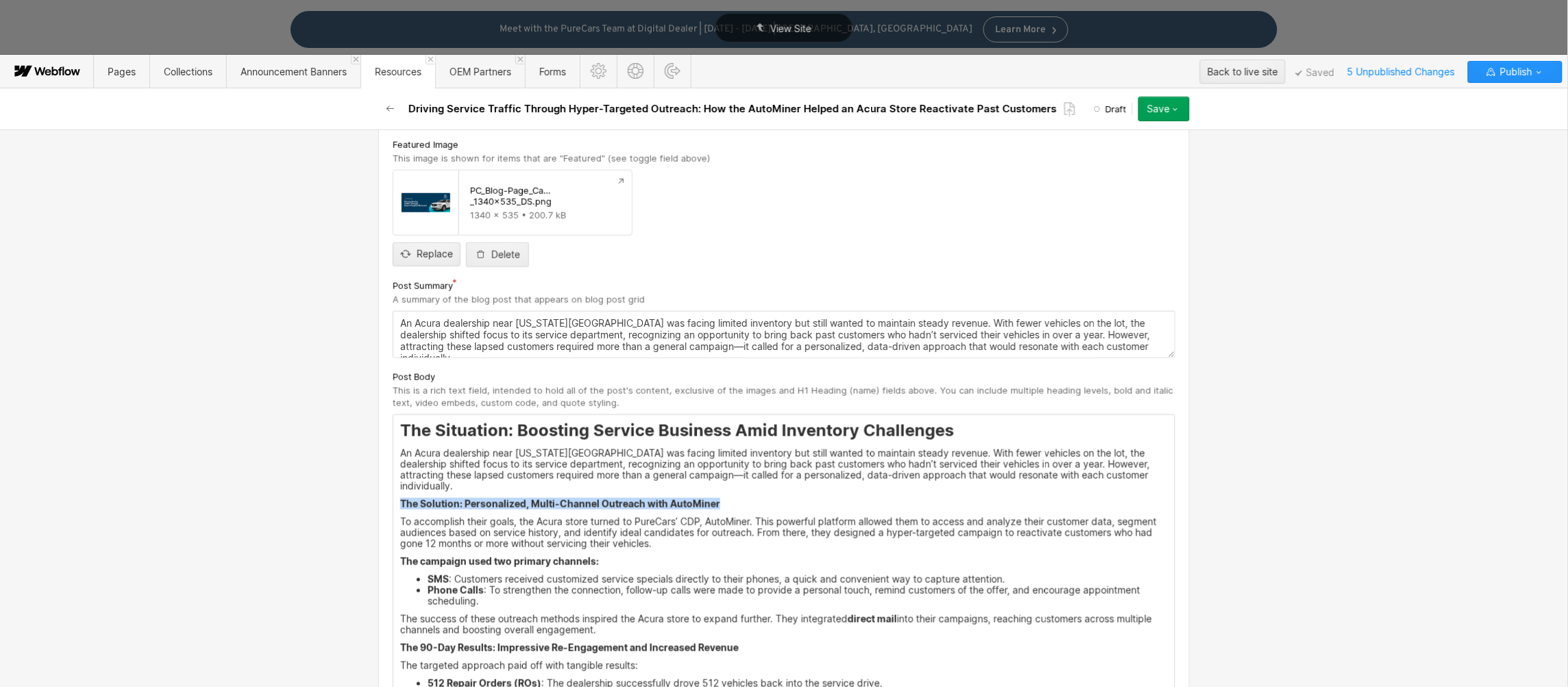
drag, startPoint x: 737, startPoint y: 495, endPoint x: 374, endPoint y: 493, distance: 363.0
click at [601, 468] on div at bounding box center [605, 471] width 26 height 21
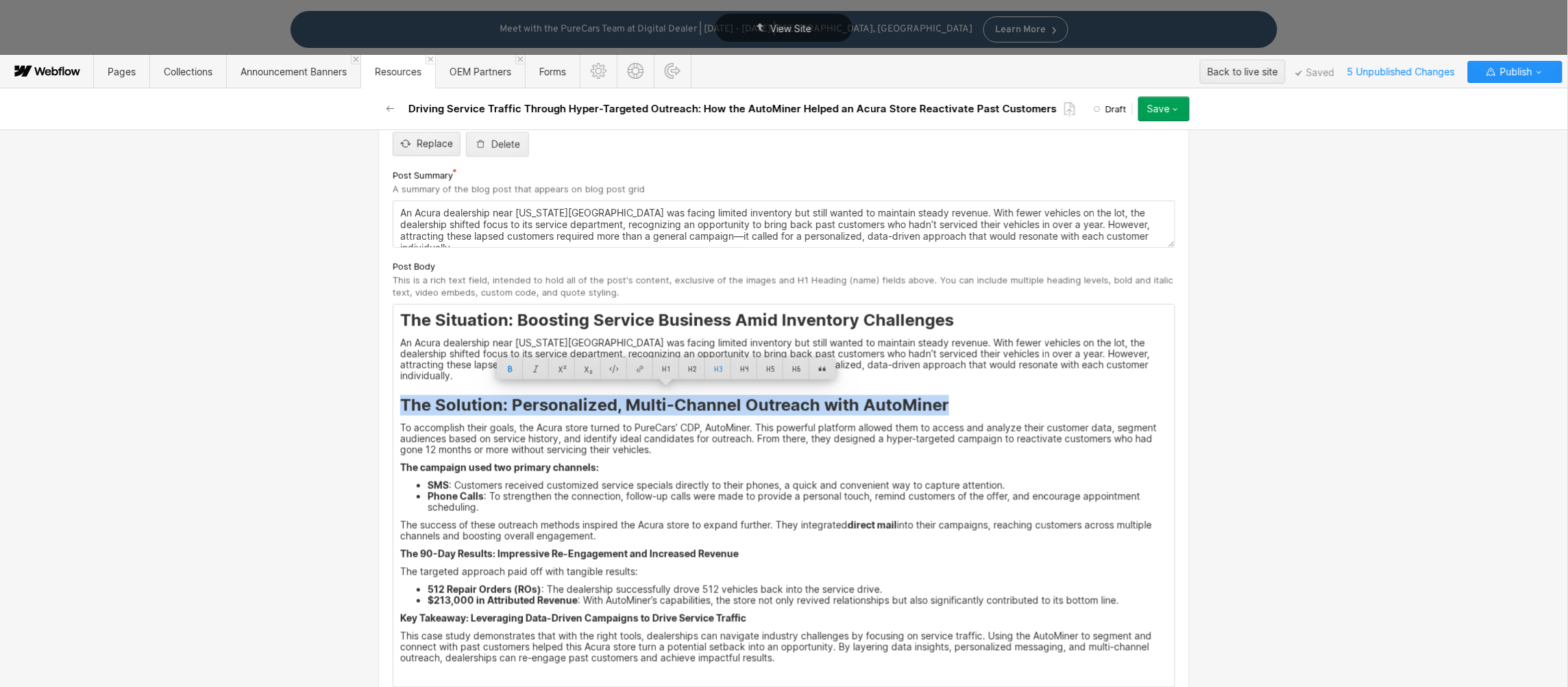
scroll to position [592, 0]
click at [533, 490] on li "Phone Calls : To strengthen the connection, follow-up calls were made to provid…" at bounding box center [797, 501] width 740 height 22
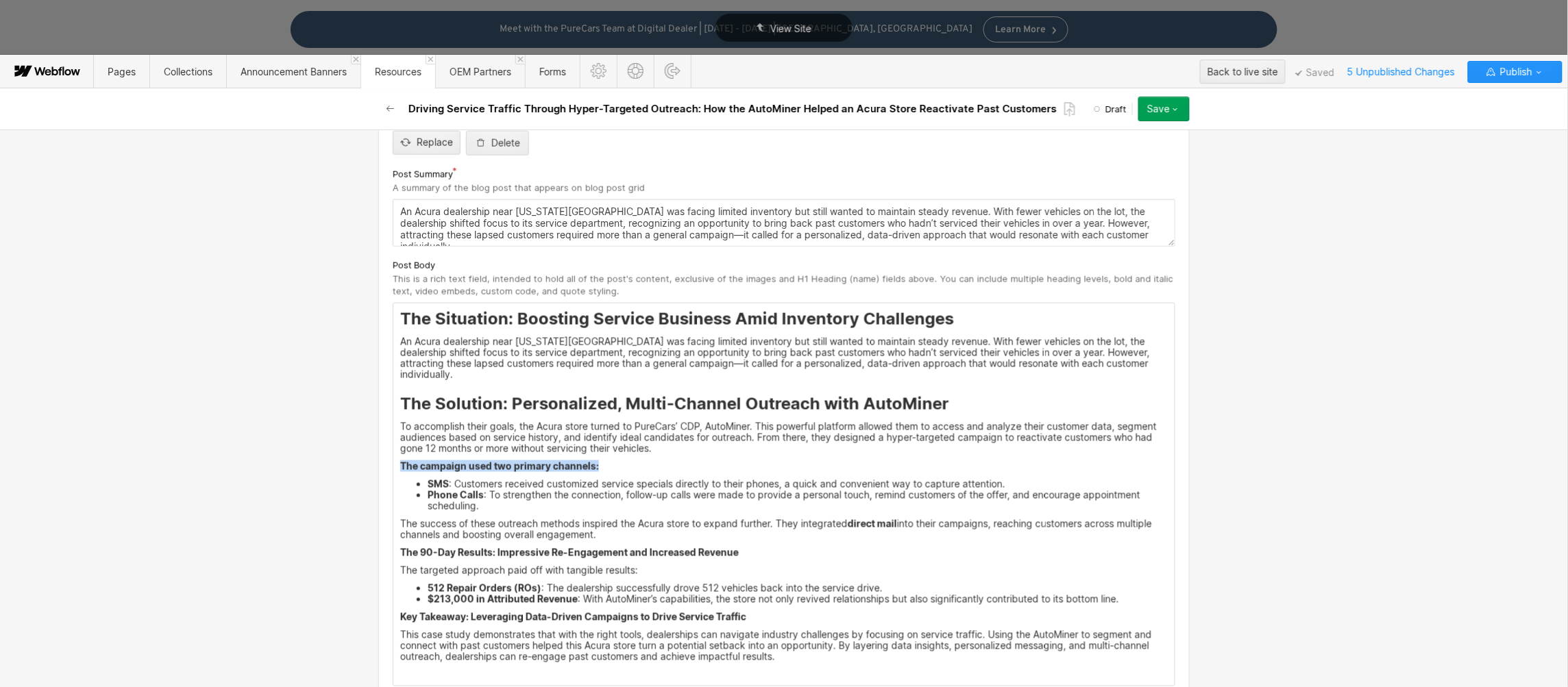
drag, startPoint x: 644, startPoint y: 454, endPoint x: 384, endPoint y: 455, distance: 260.0
click at [384, 455] on div "Custom fields Main Image This is the image featured on the list of posts, as we…" at bounding box center [784, 682] width 811 height 1911
click at [585, 433] on div at bounding box center [588, 433] width 26 height 21
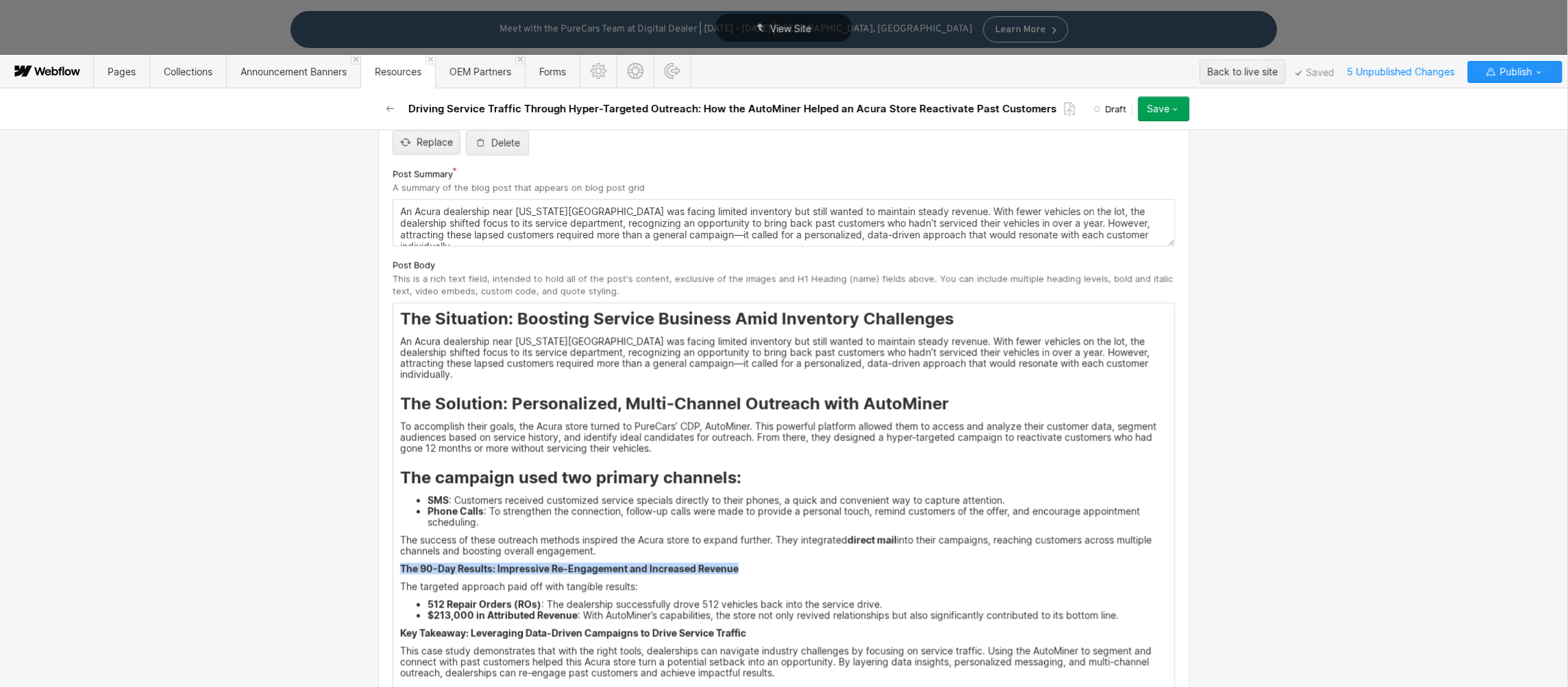
drag, startPoint x: 748, startPoint y: 558, endPoint x: 380, endPoint y: 557, distance: 368.0
click at [380, 557] on div "Custom fields Main Image This is the image featured on the list of posts, as we…" at bounding box center [784, 690] width 811 height 1927
click at [619, 533] on div at bounding box center [615, 537] width 26 height 21
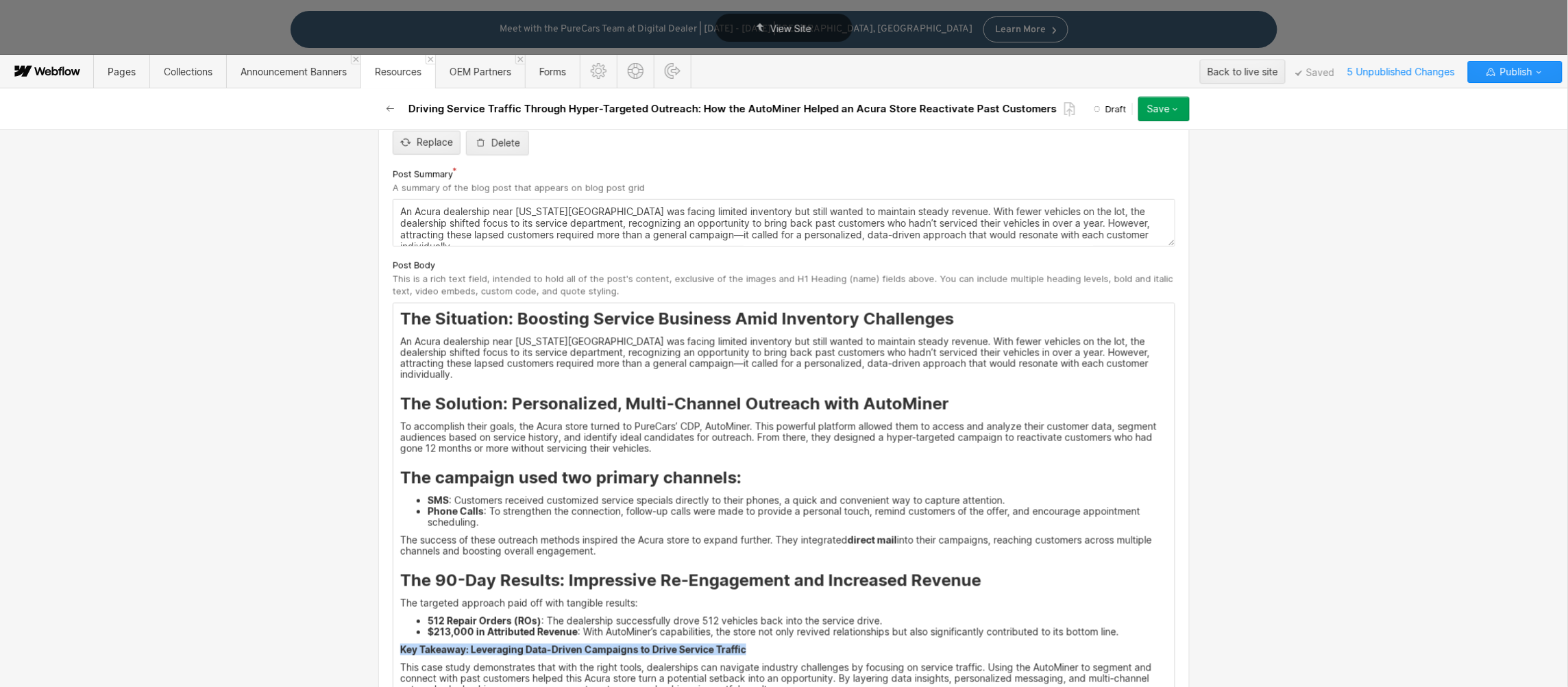
drag, startPoint x: 748, startPoint y: 639, endPoint x: 371, endPoint y: 633, distance: 377.0
click at [361, 636] on div "Basic info Name / H1 Heading This is the name of the post and the H1 Heading fo…" at bounding box center [784, 408] width 1568 height 558
click at [623, 616] on div at bounding box center [620, 617] width 26 height 21
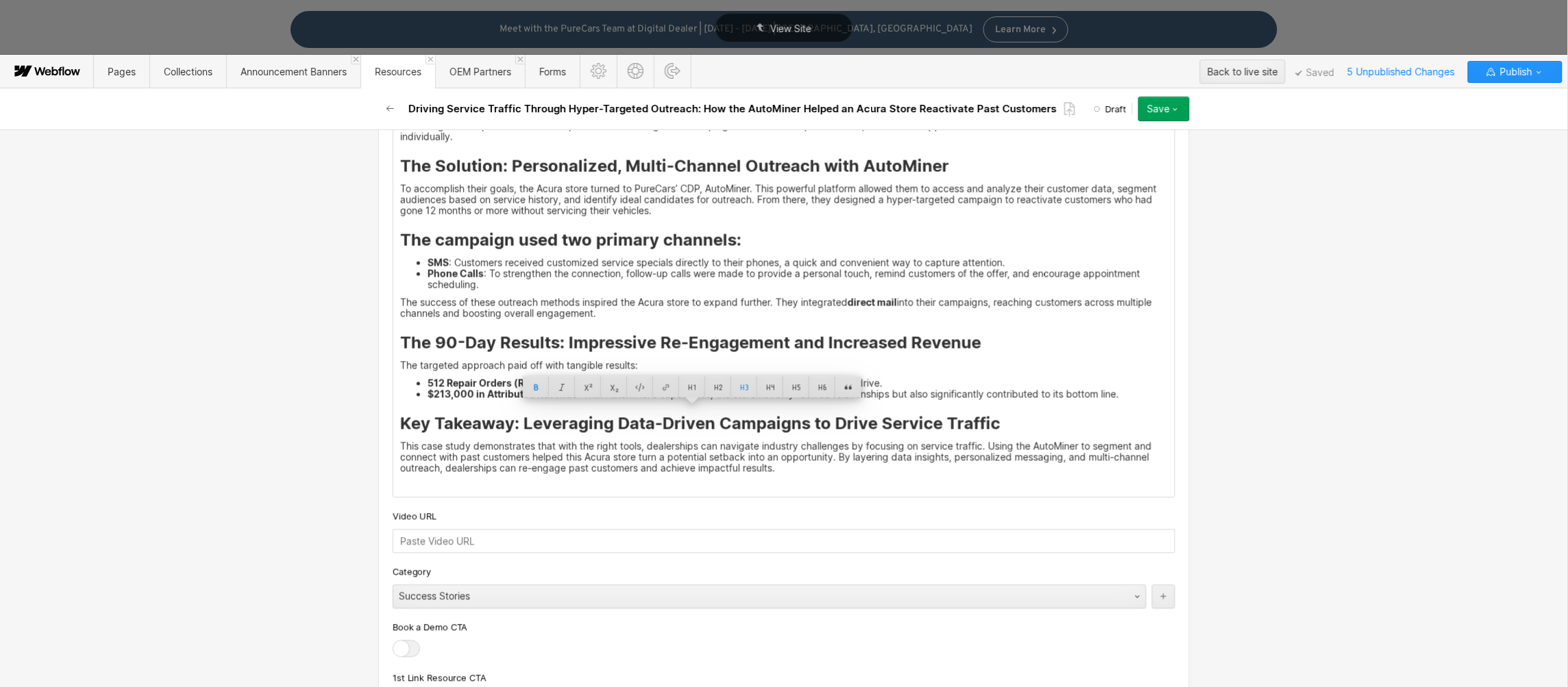
scroll to position [848, 0]
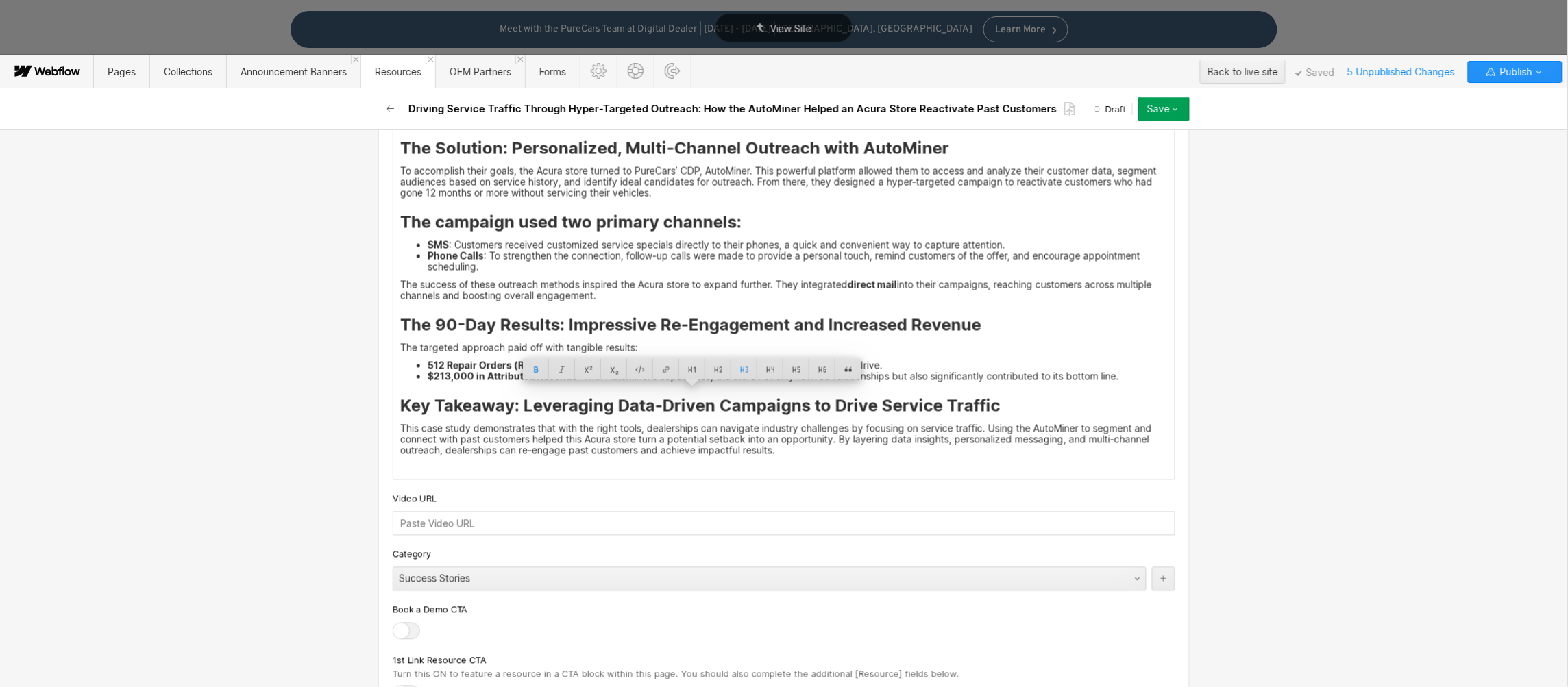
click at [1005, 344] on div "The Situation: Boosting Service Business Amid Inventory Challenges An Acura dea…" at bounding box center [783, 264] width 781 height 432
click at [1183, 109] on button "Save" at bounding box center [1164, 109] width 51 height 25
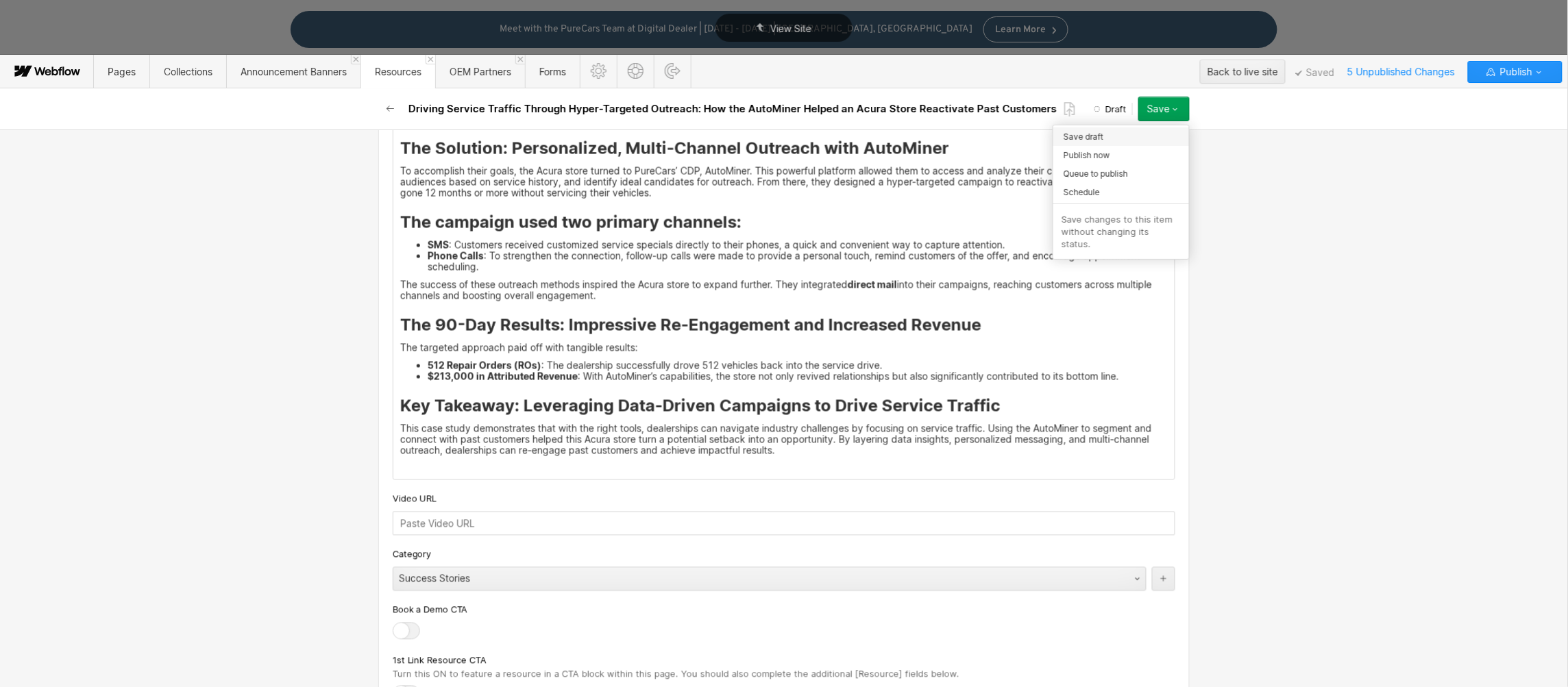
click at [1148, 133] on div "Save draft" at bounding box center [1121, 136] width 136 height 19
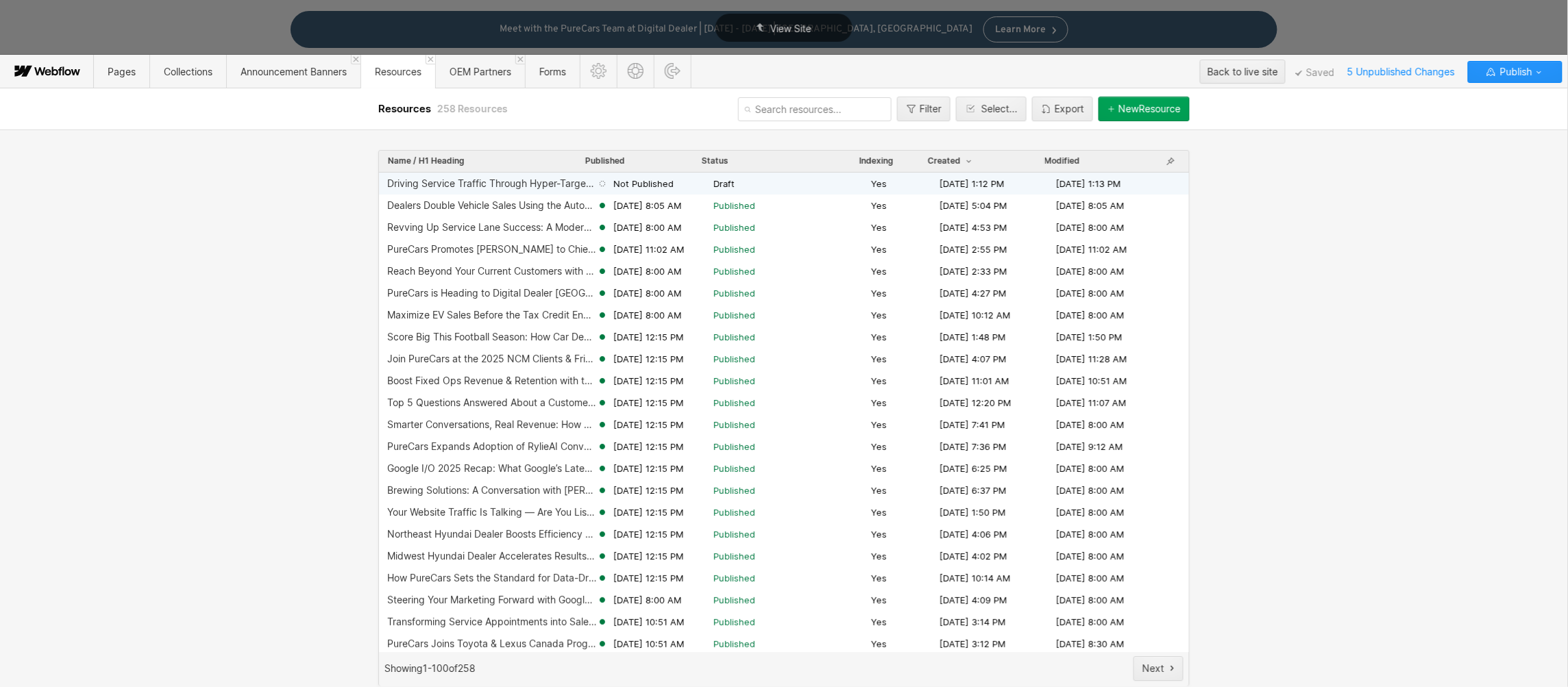
click at [799, 180] on span "Draft" at bounding box center [789, 184] width 152 height 12
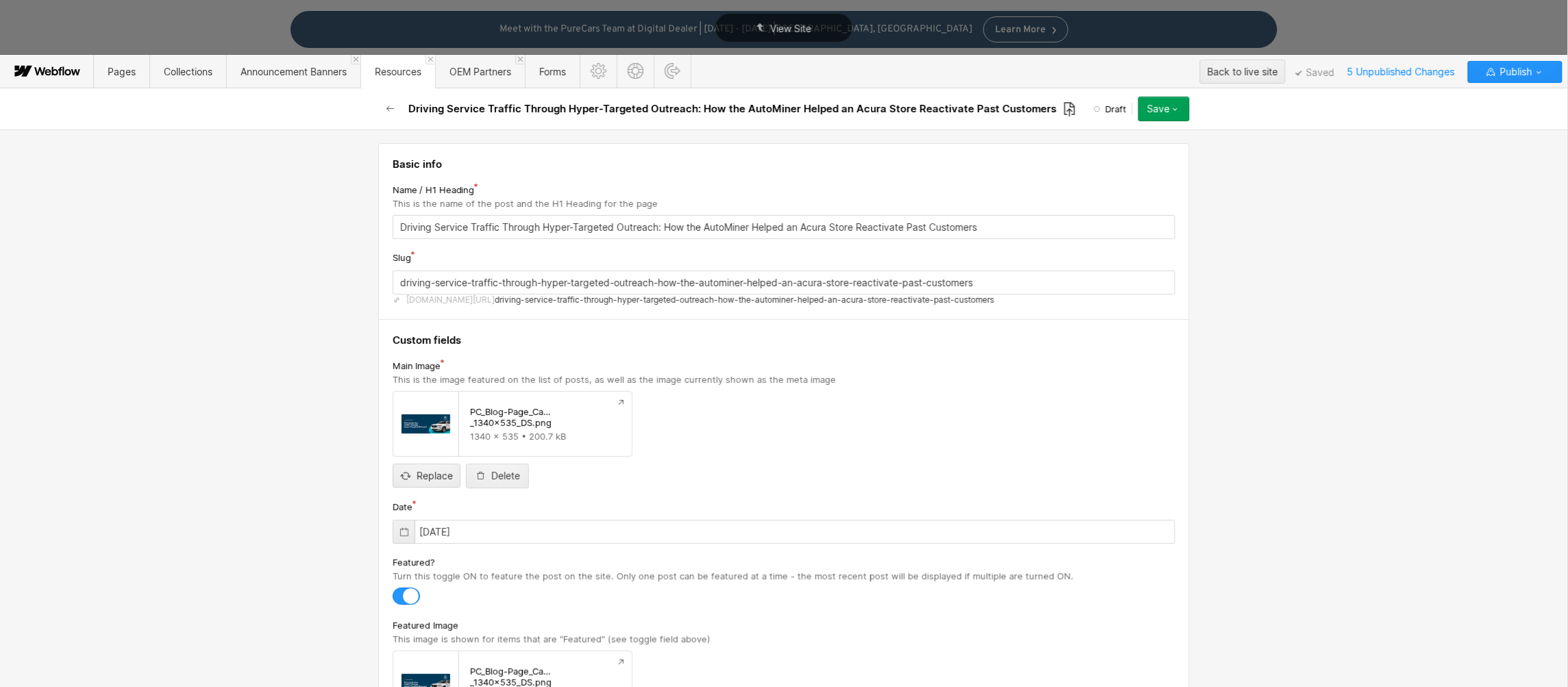
click at [1063, 106] on icon at bounding box center [1069, 109] width 12 height 16
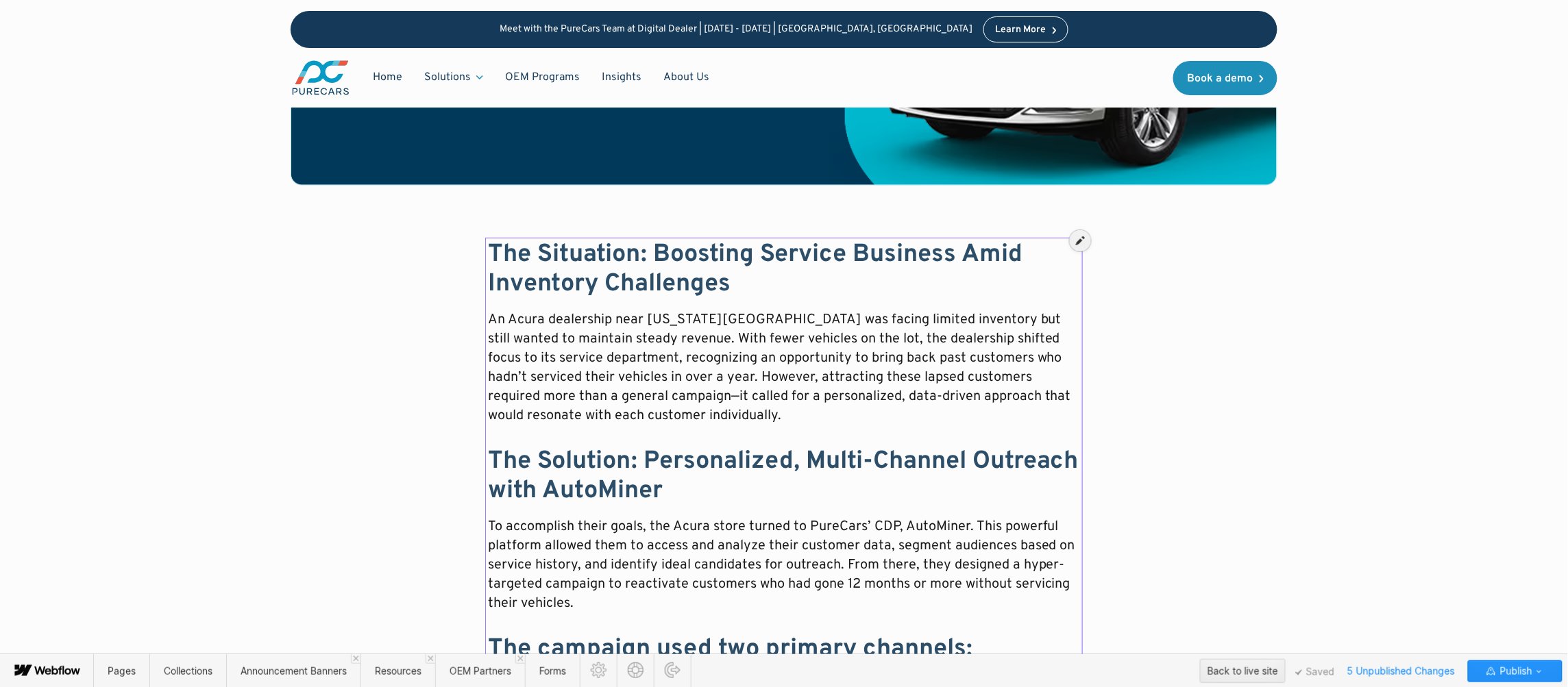
scroll to position [0, 0]
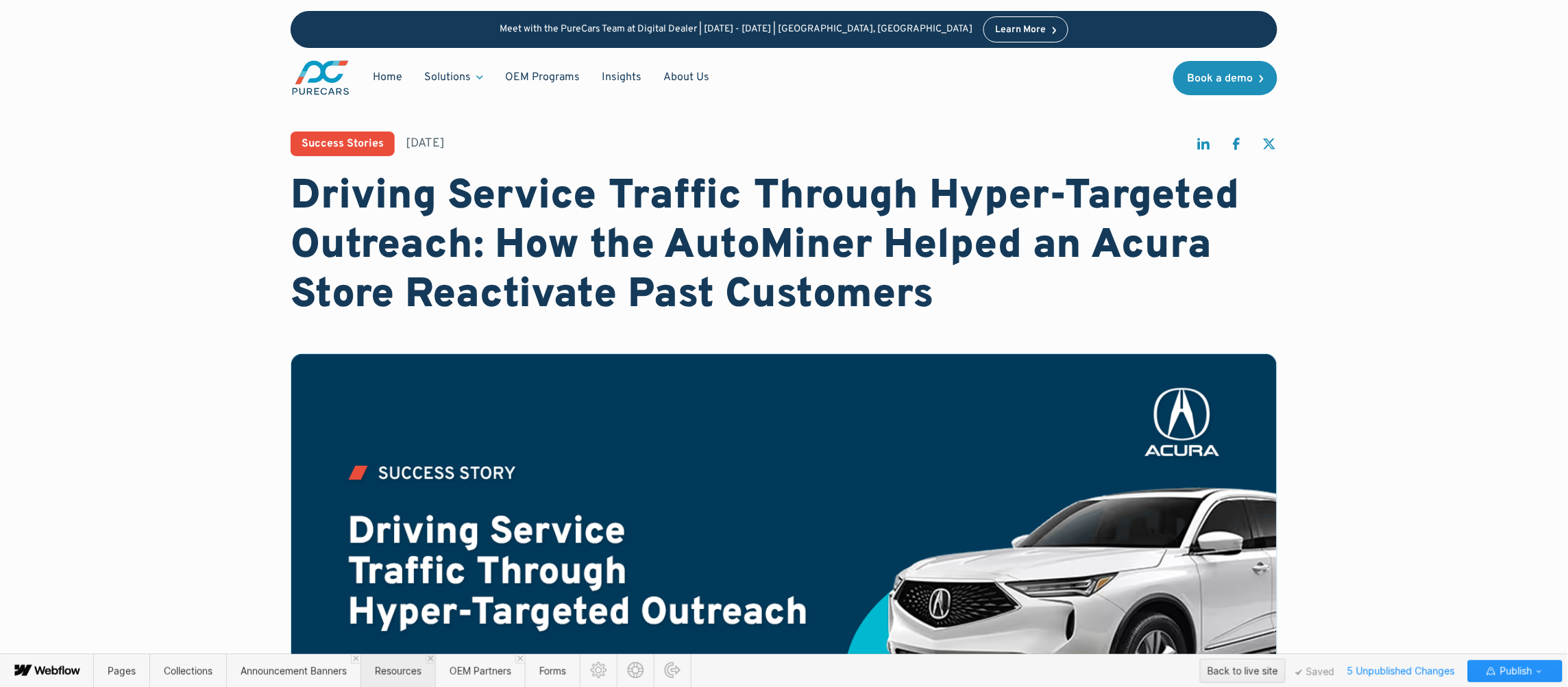
click at [397, 678] on span "Resources" at bounding box center [398, 671] width 74 height 33
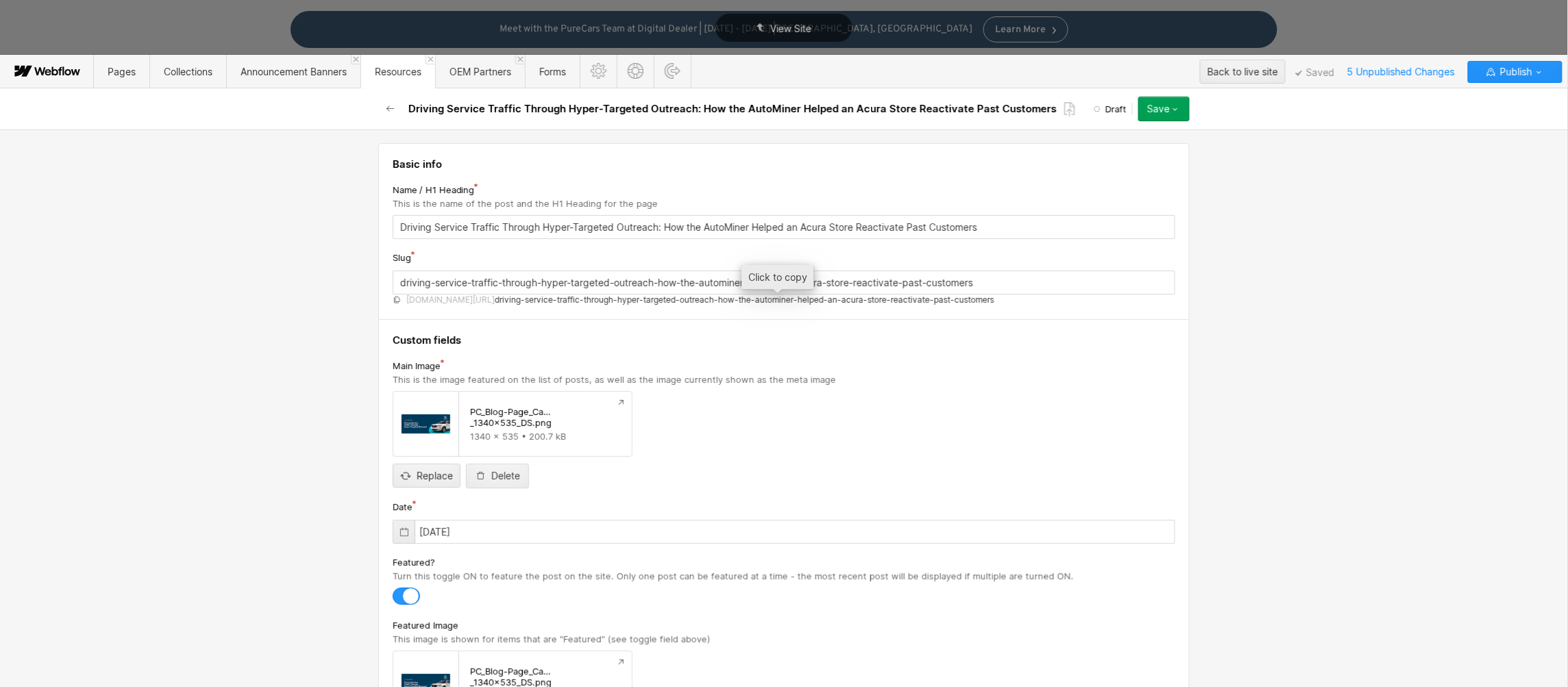
click at [628, 298] on span "driving-service-traffic-through-hyper-targeted-outreach-how-the-autominer-helpe…" at bounding box center [744, 300] width 499 height 11
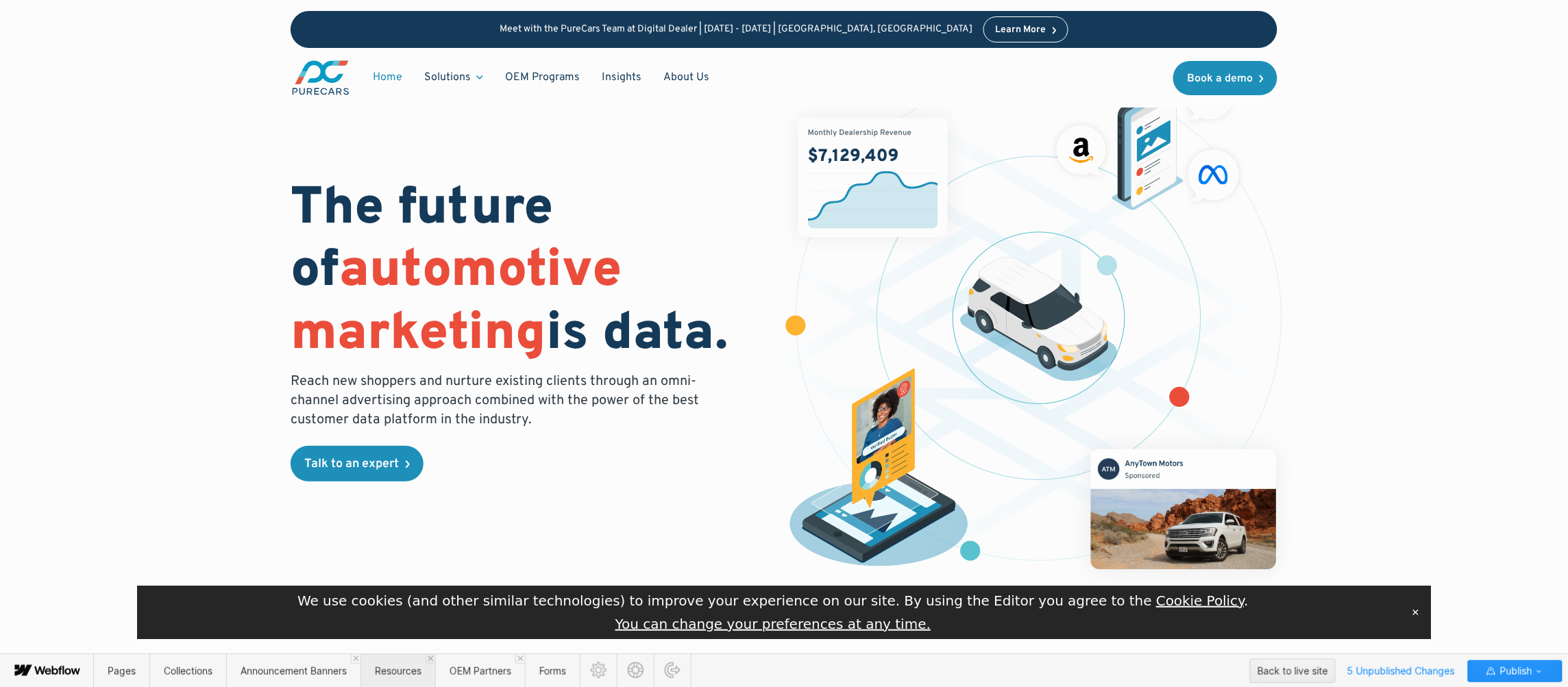
click at [395, 681] on span "Resources" at bounding box center [398, 671] width 74 height 33
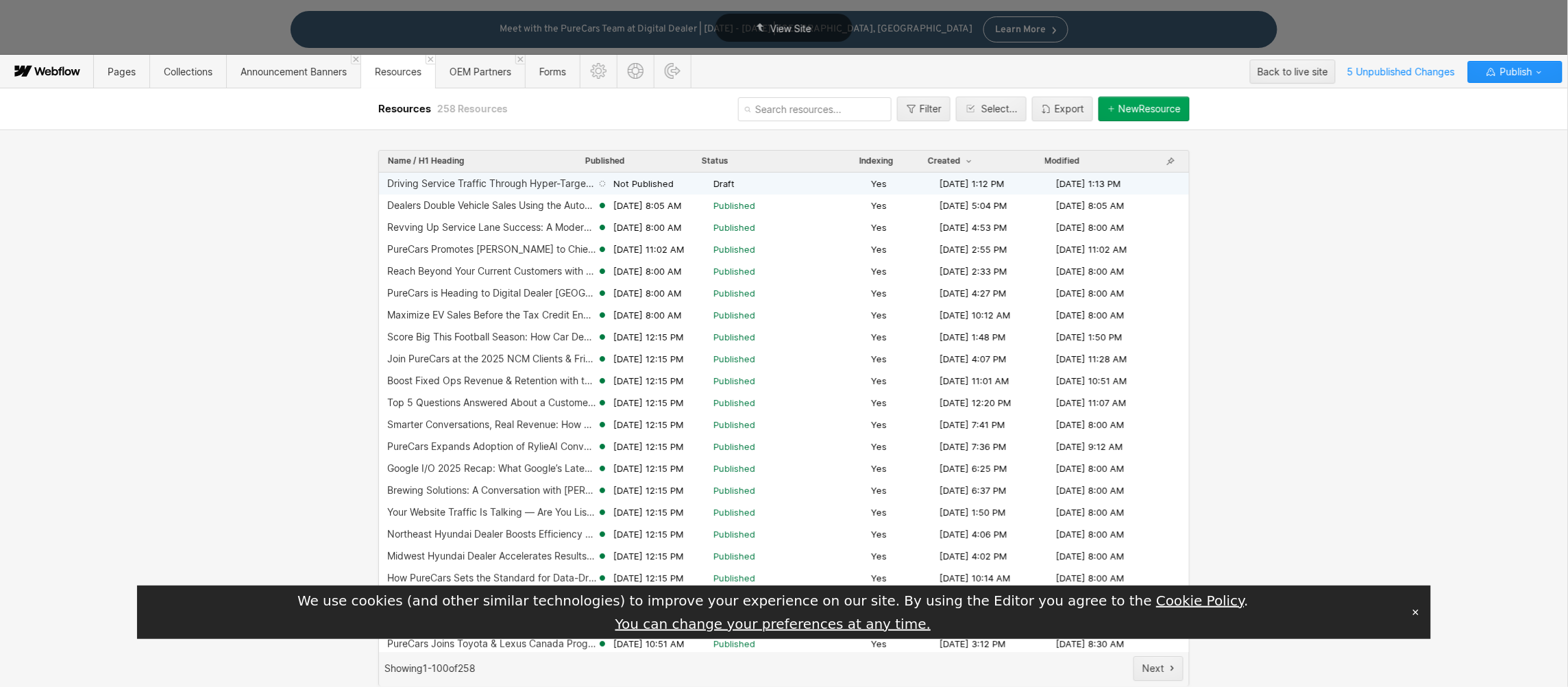
click at [790, 185] on span "Draft" at bounding box center [789, 184] width 152 height 12
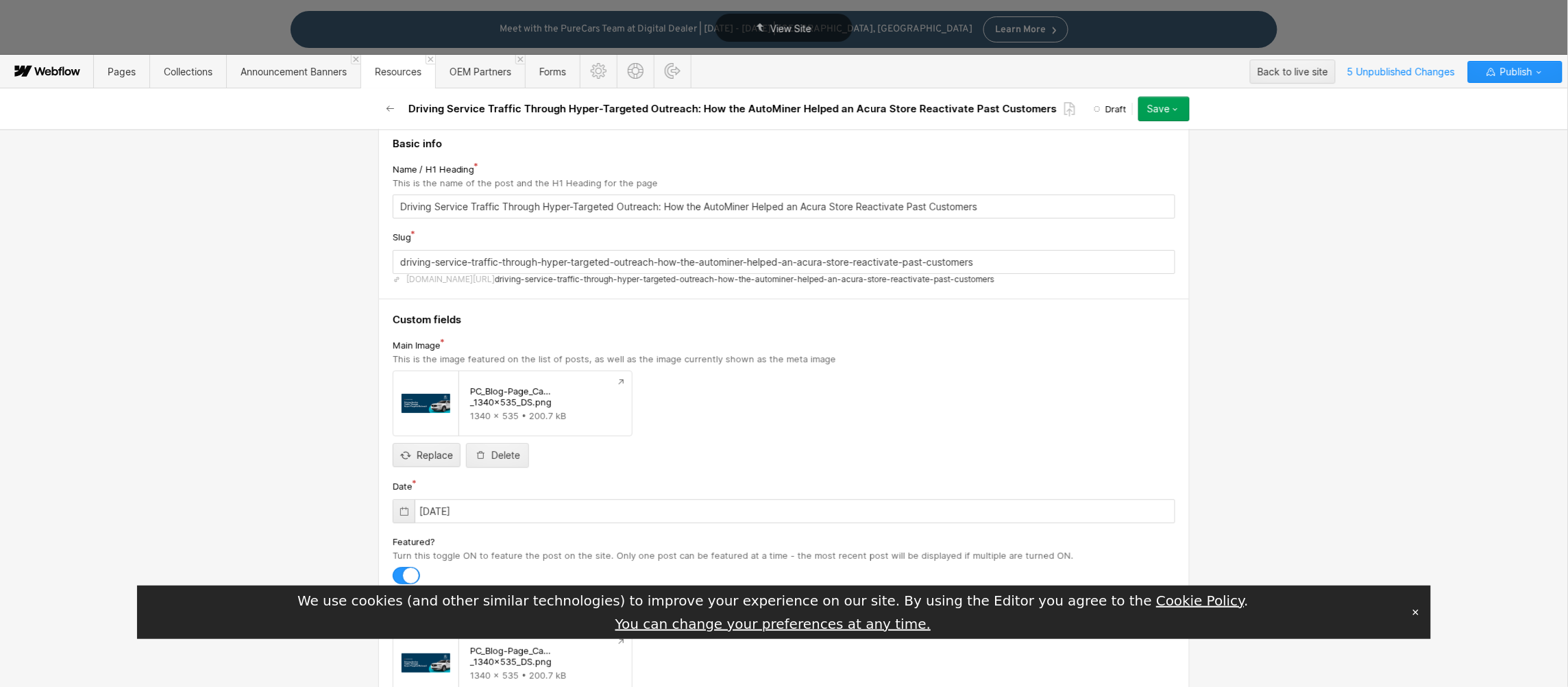
scroll to position [50, 0]
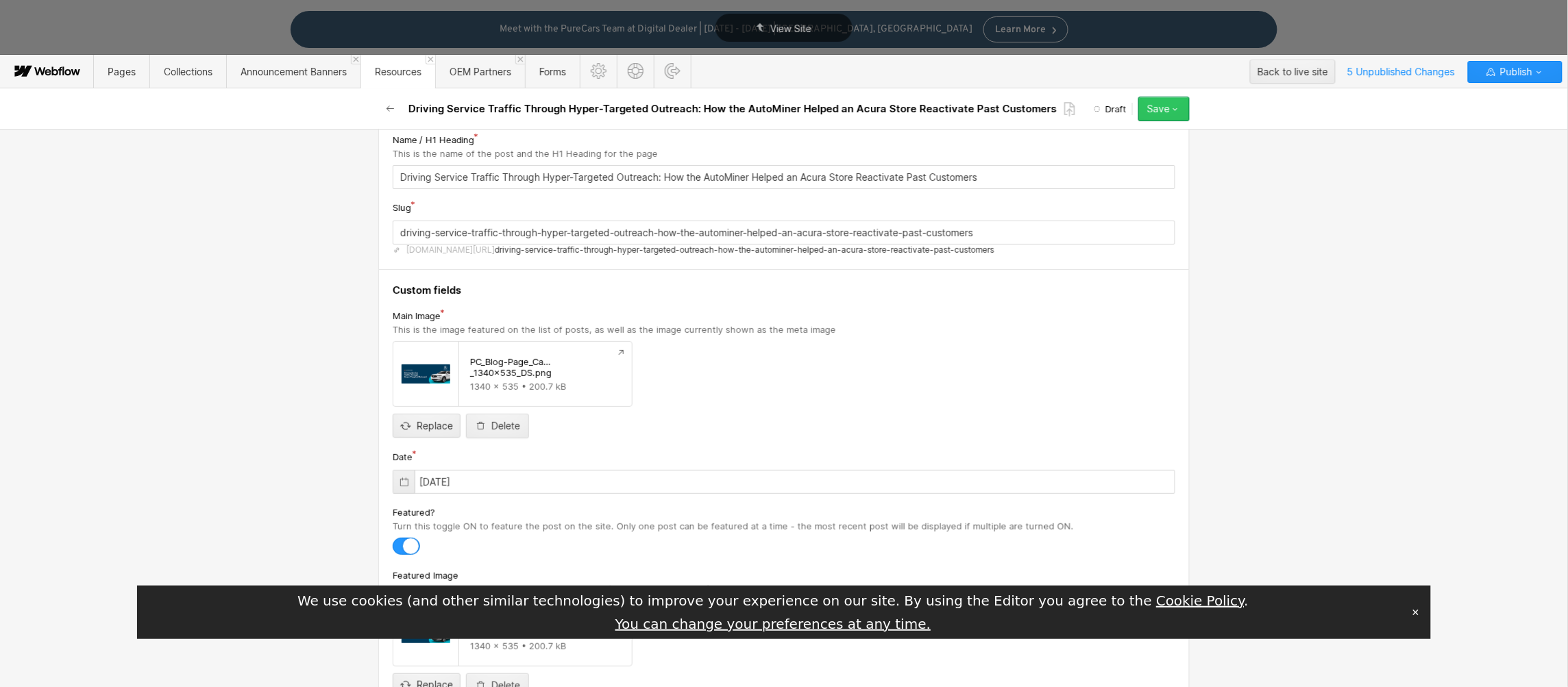
click at [1181, 107] on button "Save" at bounding box center [1164, 109] width 51 height 25
click at [1136, 193] on div "Schedule" at bounding box center [1121, 192] width 136 height 19
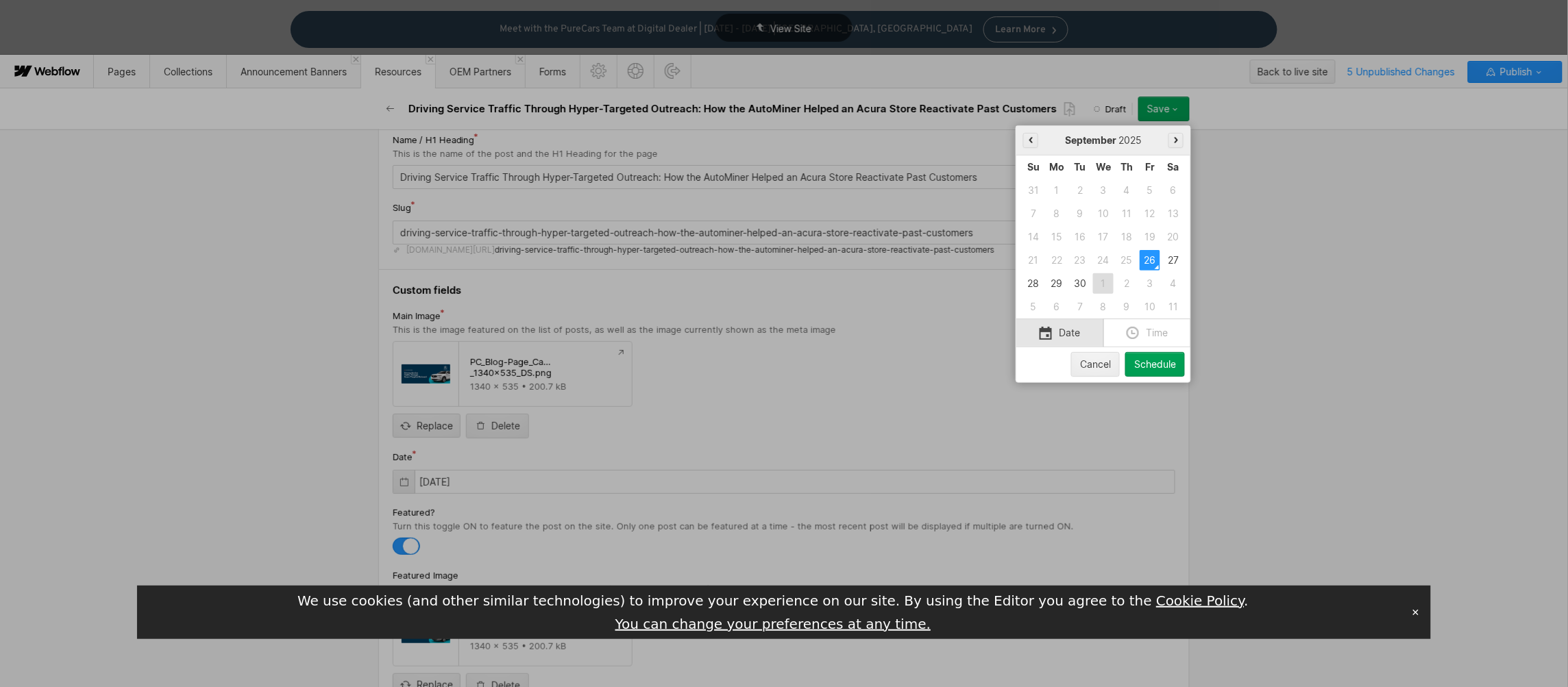
click at [1105, 284] on div "1" at bounding box center [1103, 284] width 21 height 21
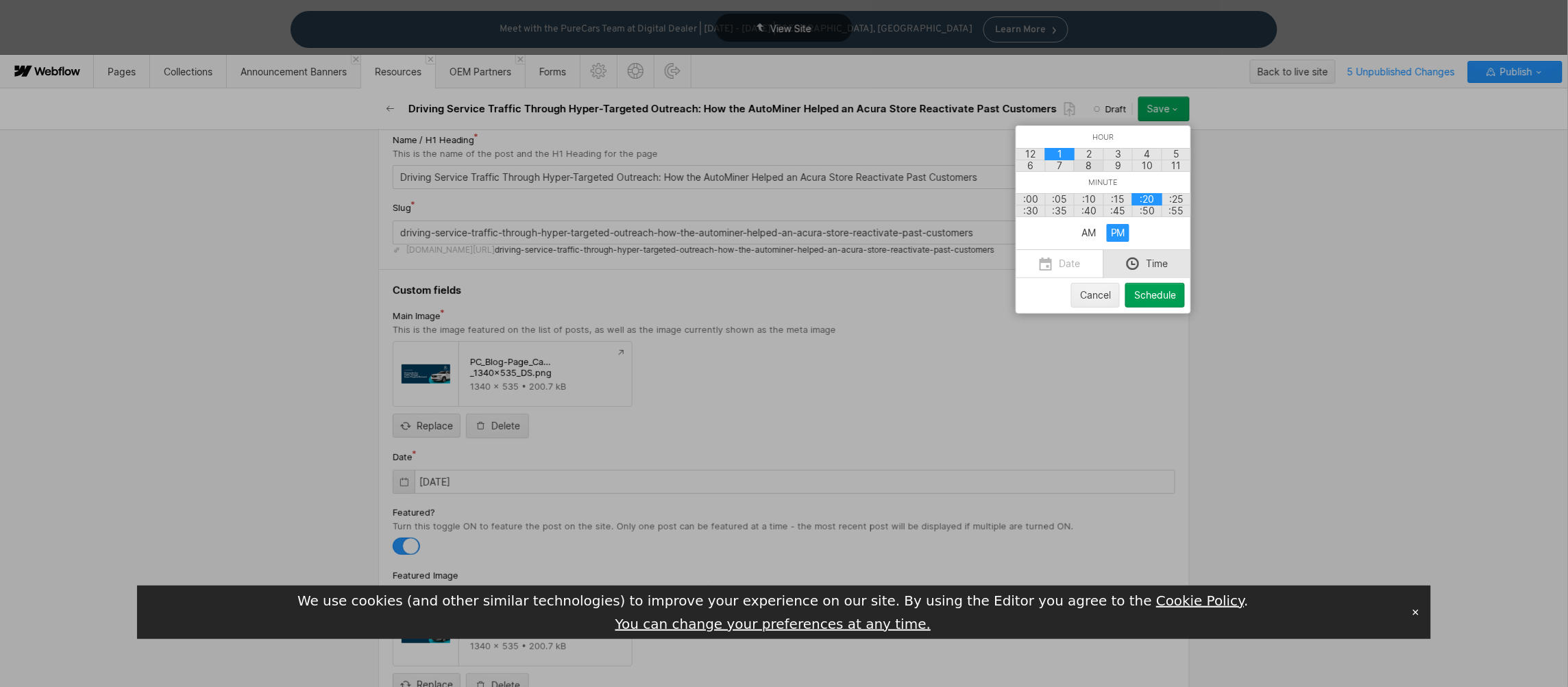
click at [1091, 163] on div "8" at bounding box center [1089, 166] width 30 height 12
click at [1033, 199] on div ":00" at bounding box center [1031, 199] width 30 height 12
click at [1090, 236] on div "AM" at bounding box center [1089, 233] width 22 height 18
click at [1158, 301] on div "Schedule" at bounding box center [1155, 295] width 42 height 11
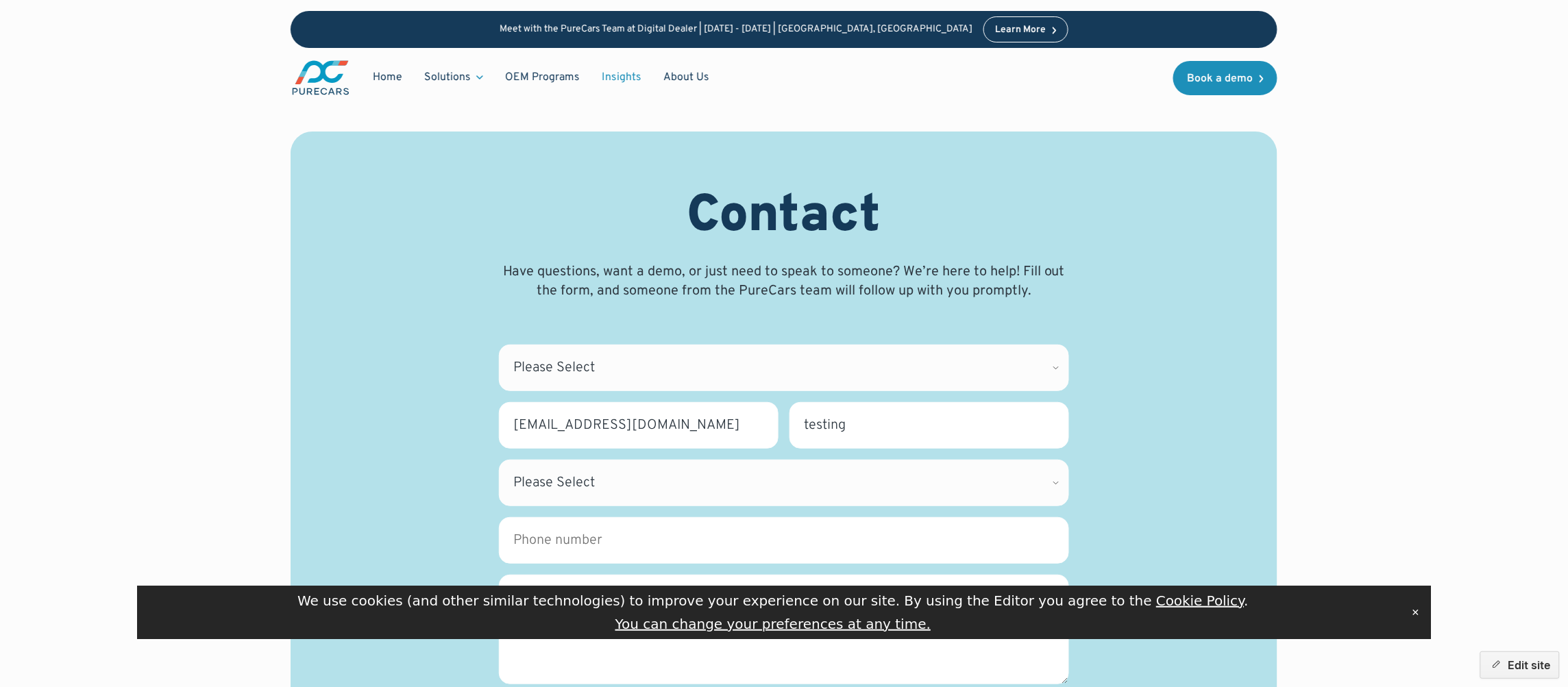
click at [633, 67] on link "Insights" at bounding box center [622, 78] width 62 height 26
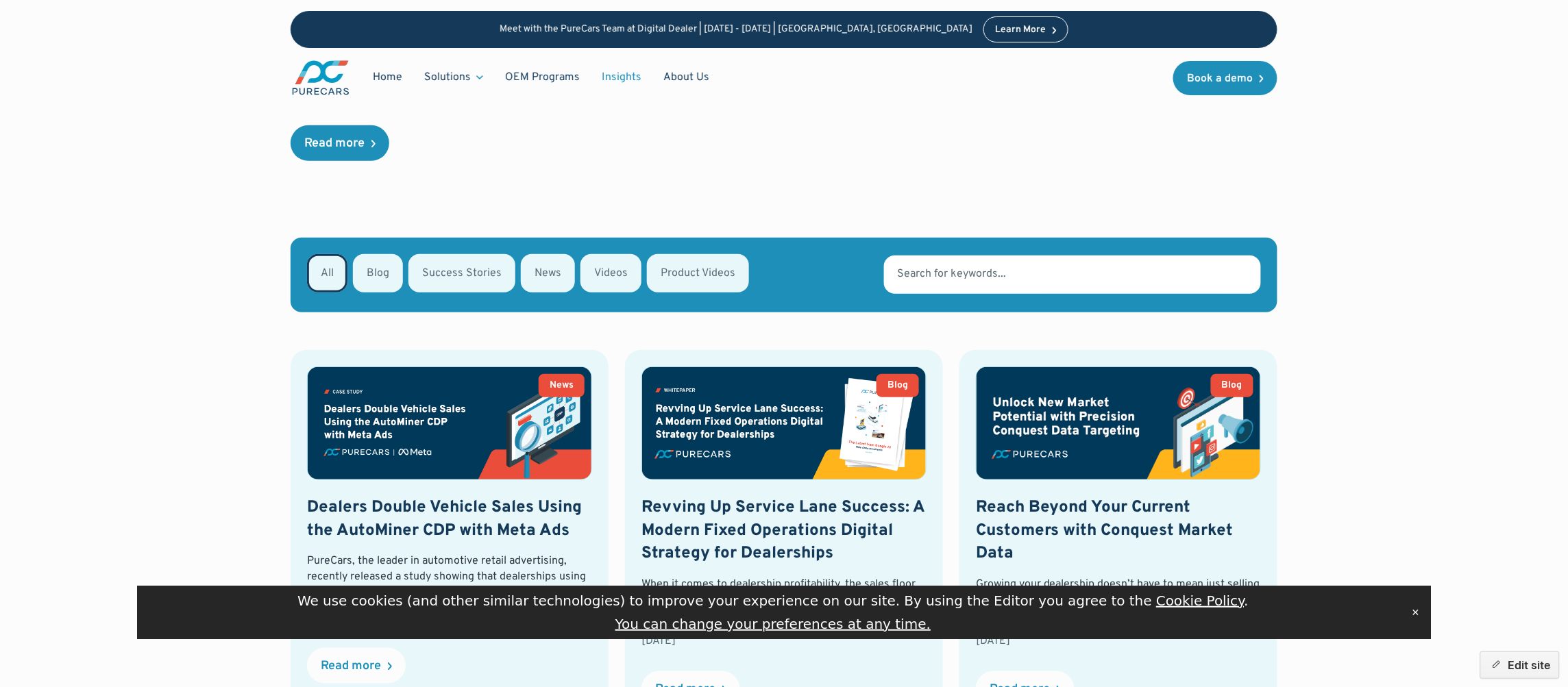
scroll to position [610, 0]
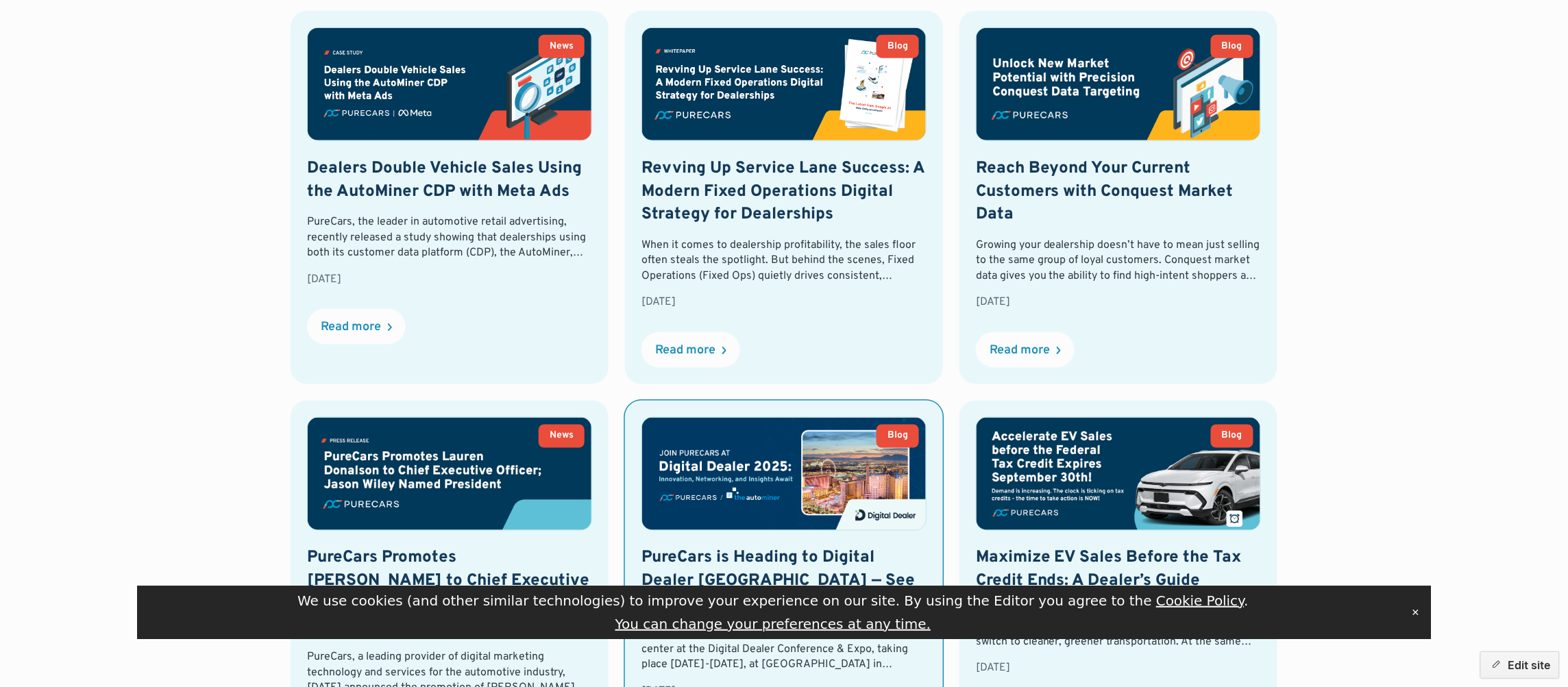
click at [786, 457] on img at bounding box center [784, 474] width 284 height 112
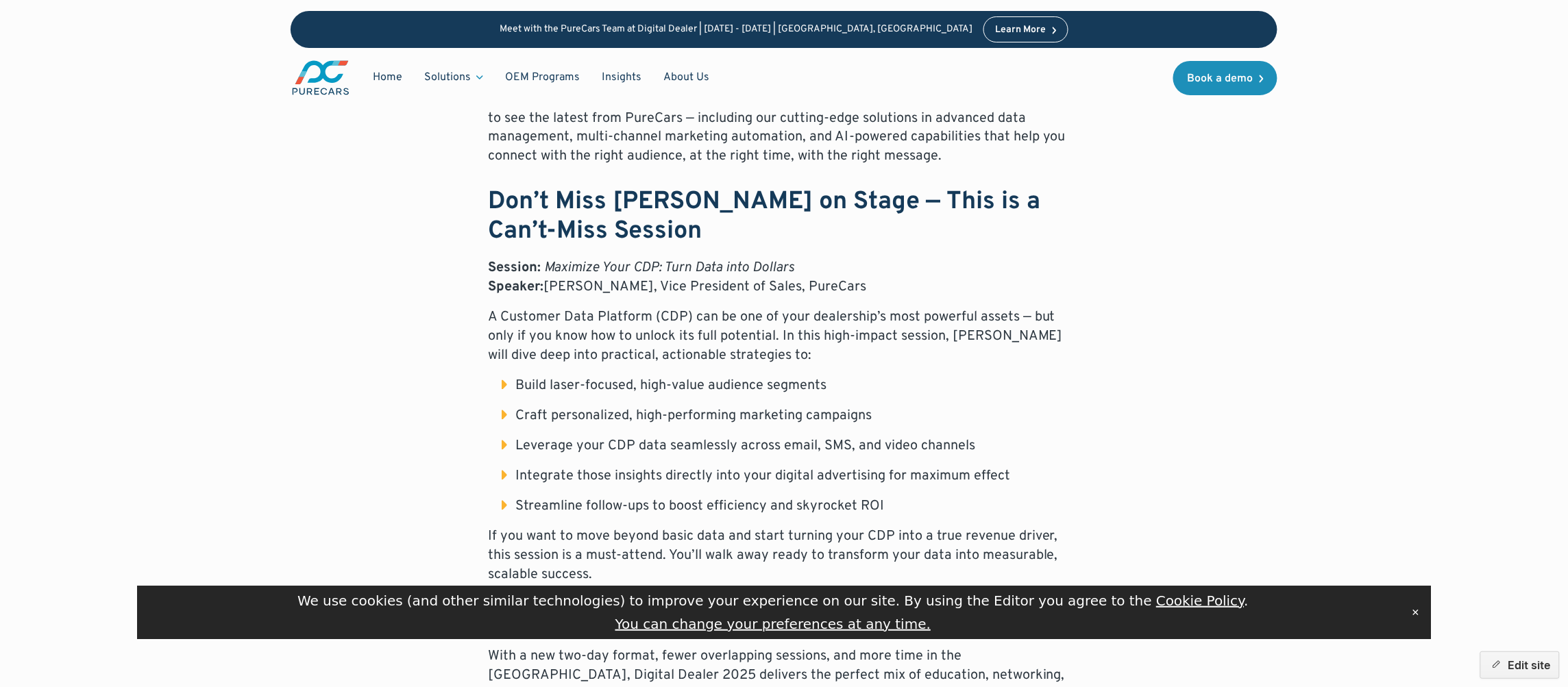
scroll to position [1010, 0]
